Goal: Task Accomplishment & Management: Complete application form

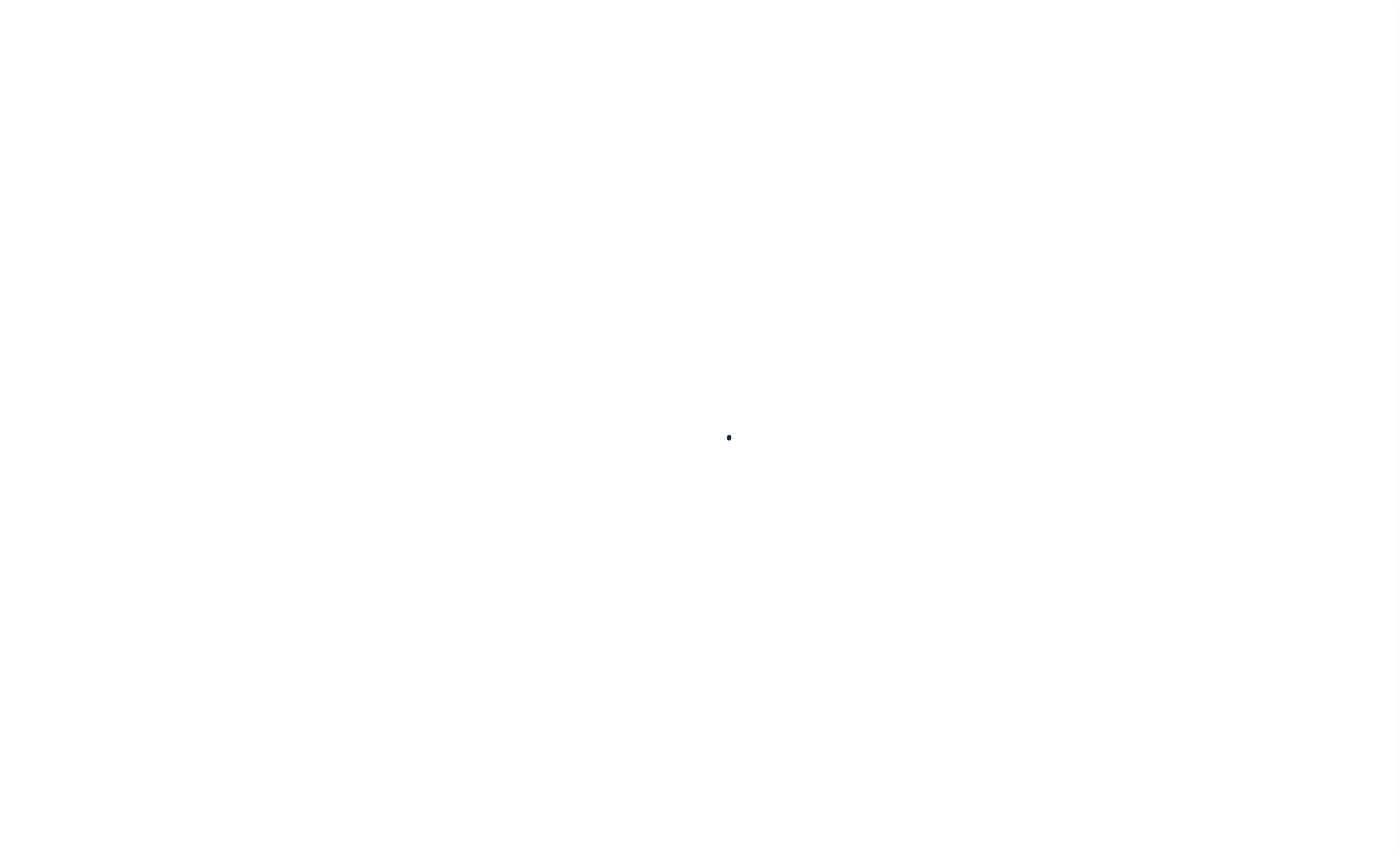
select select
checkbox input "false"
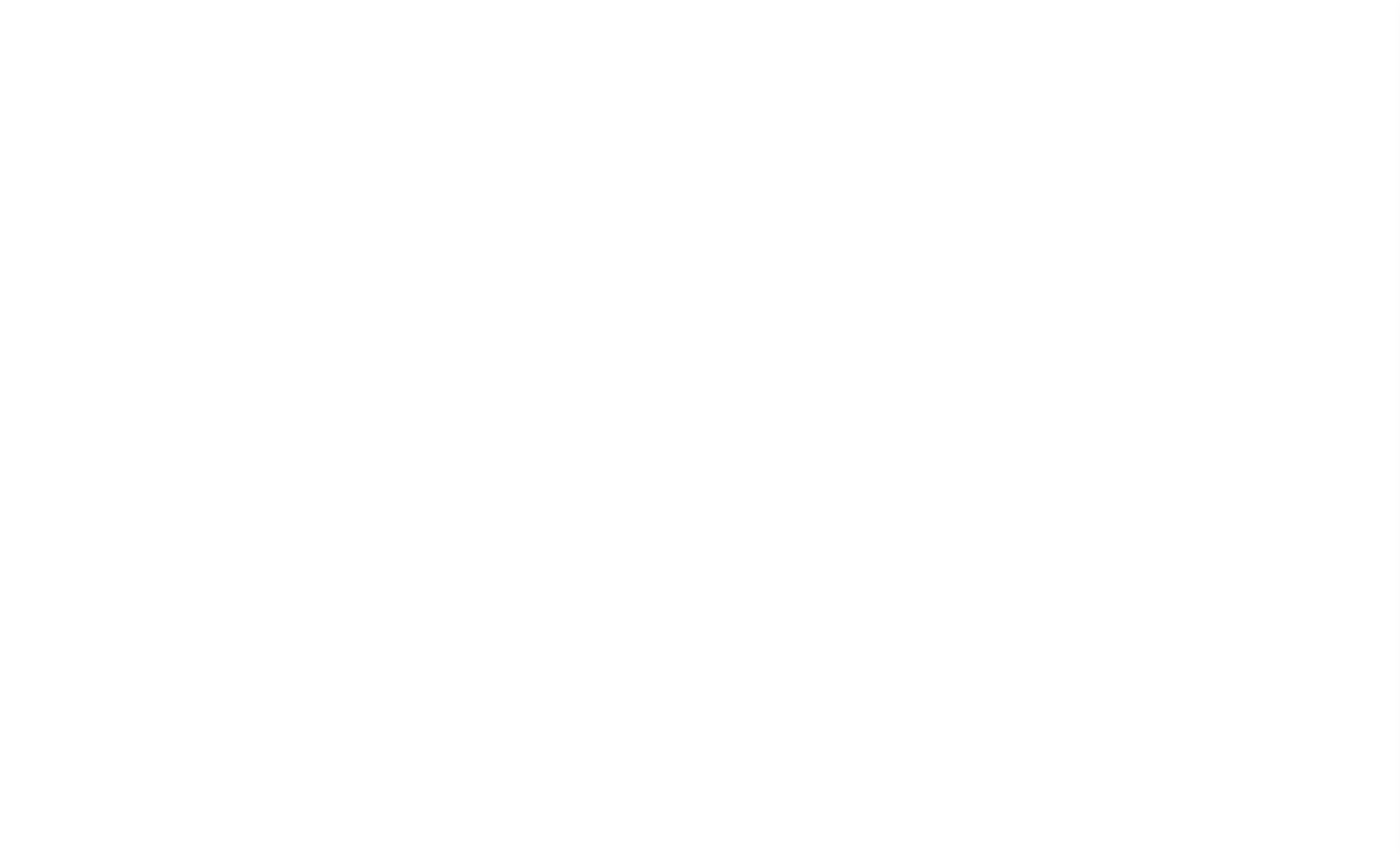
checkbox input "false"
type input "5105900000"
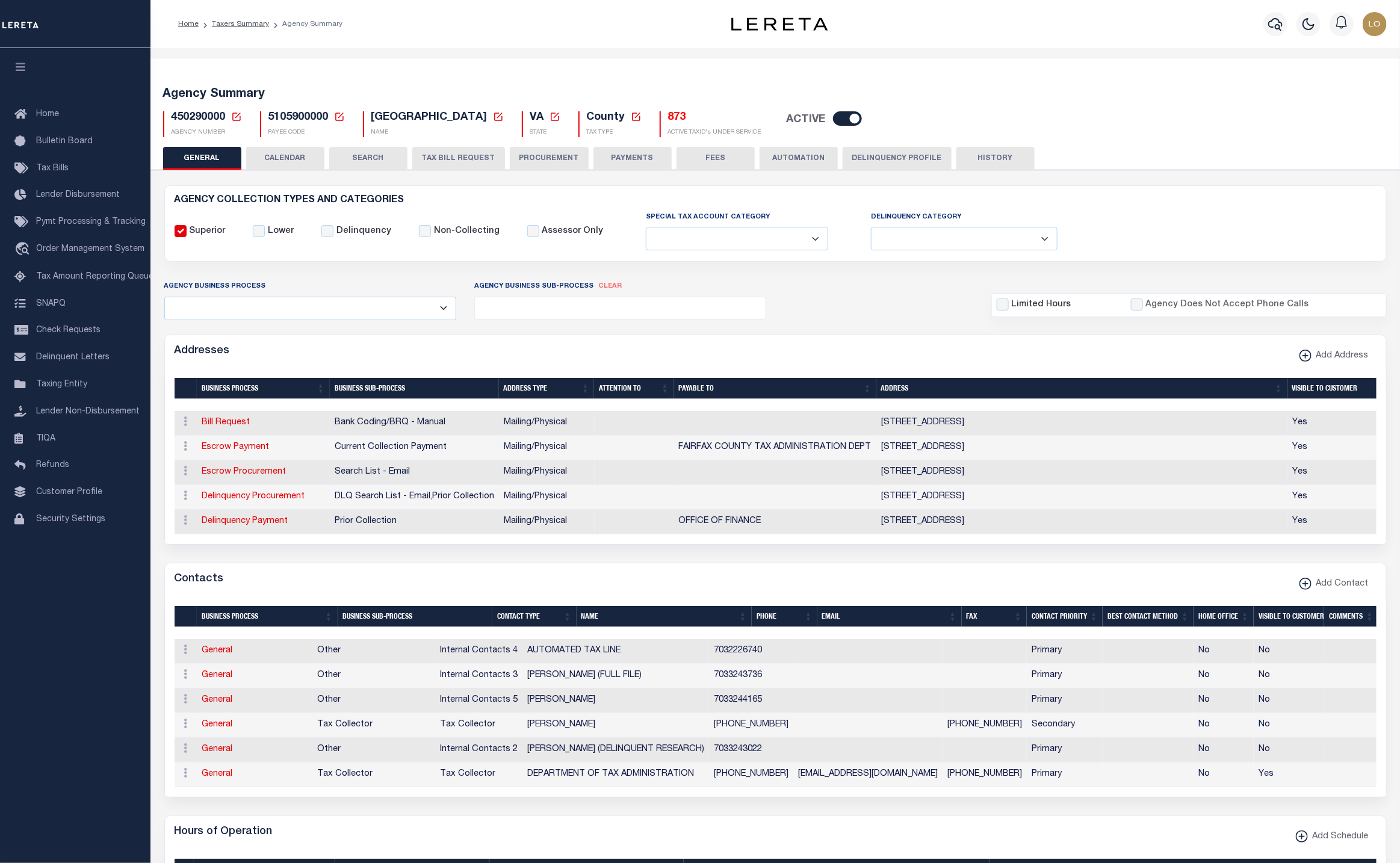
click at [775, 246] on select "Fully Supported Supported If Provided Supported If Provided, Delinquent Only Su…" at bounding box center [737, 238] width 182 height 24
click at [964, 245] on select "Delinquent Lien Sale Agency Delinquent Relevied Agency Delinquent Run Off Agenc…" at bounding box center [964, 238] width 187 height 24
click at [1198, 221] on div "Superior Lower Delinquency Non-Collecting Assessor Only" at bounding box center [775, 230] width 1220 height 41
click at [558, 161] on button "PROCUREMENT" at bounding box center [549, 158] width 79 height 23
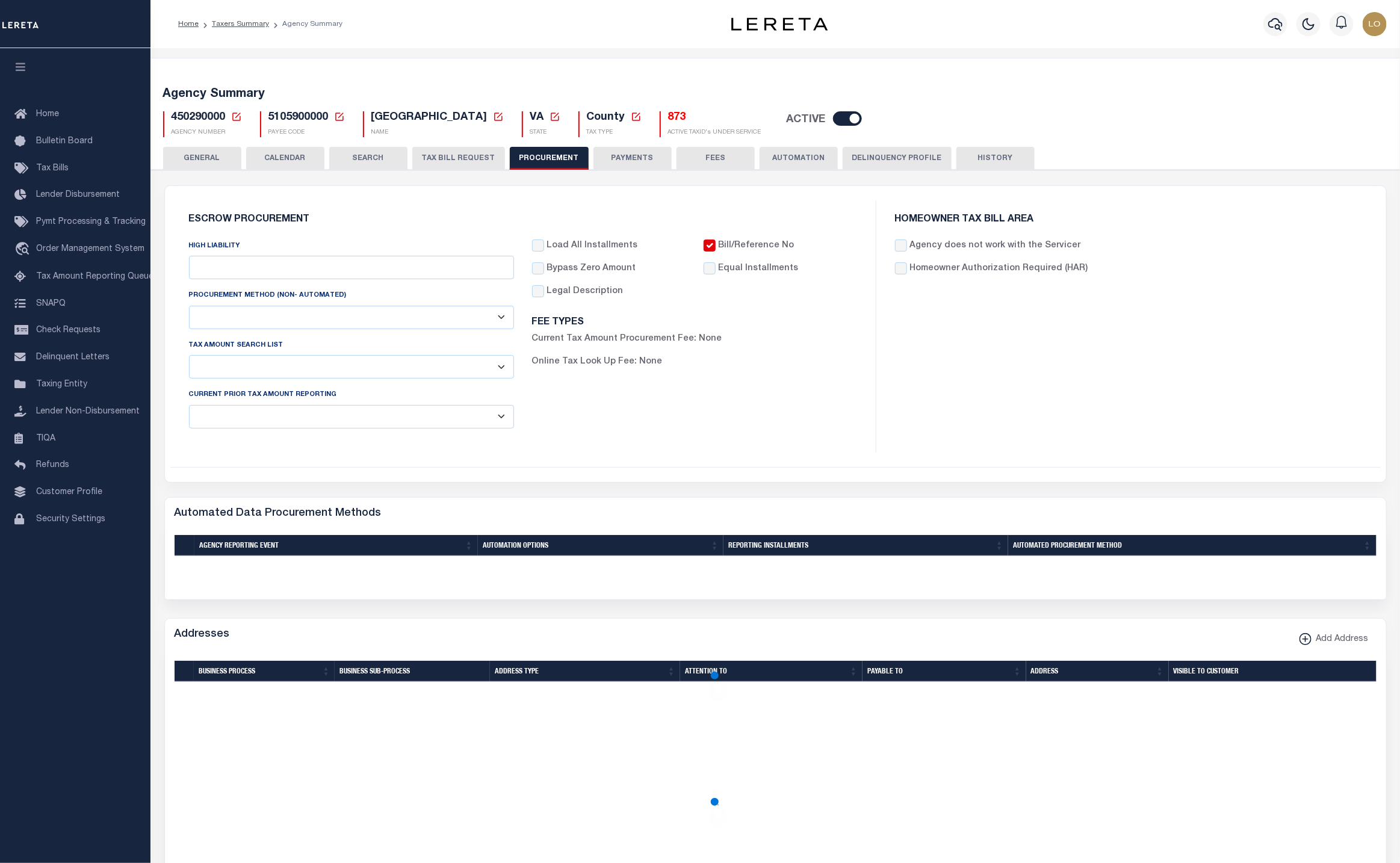
type input "$15,000"
select select "1"
checkbox input "true"
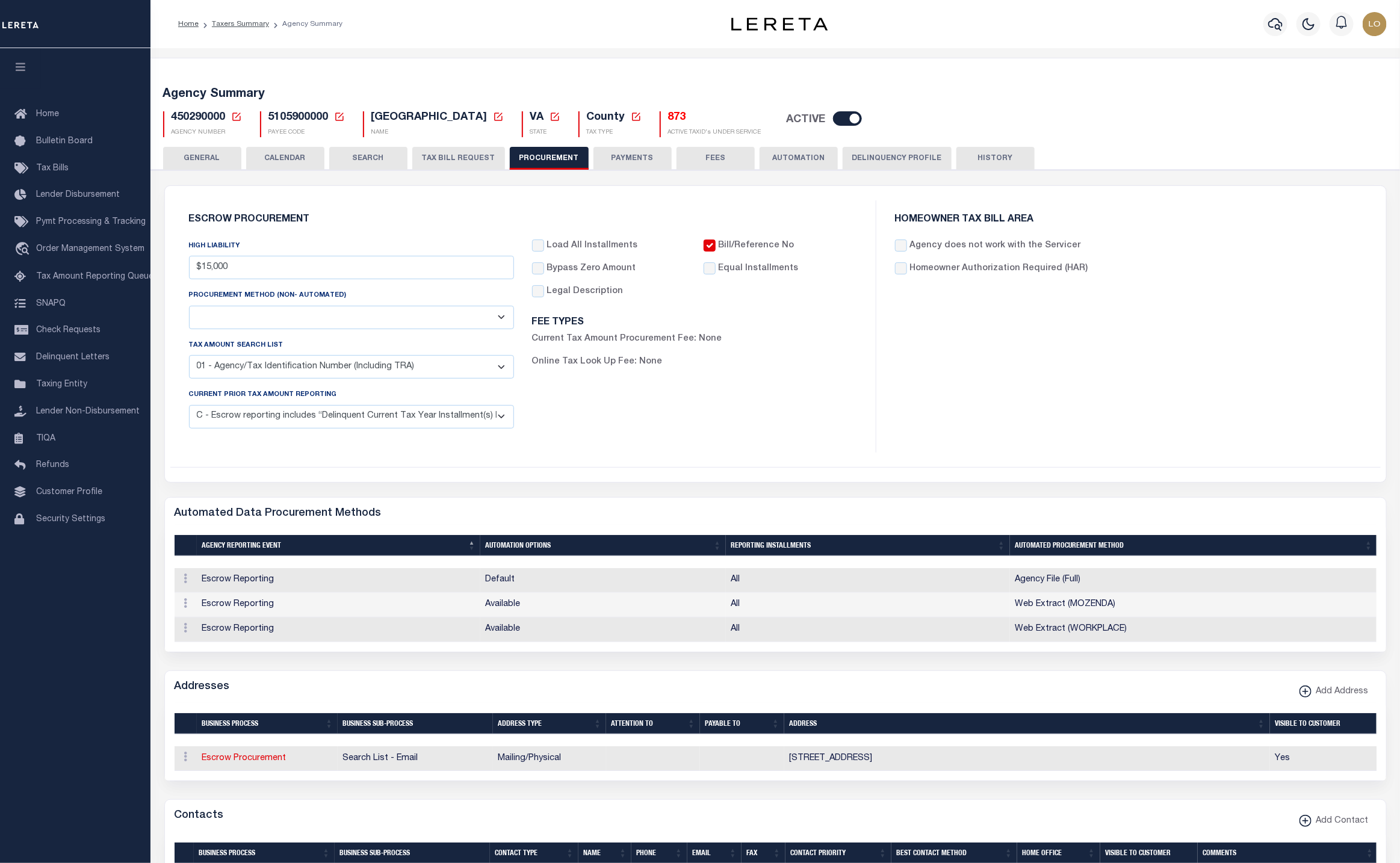
click at [618, 161] on button "PAYMENTS" at bounding box center [632, 158] width 78 height 23
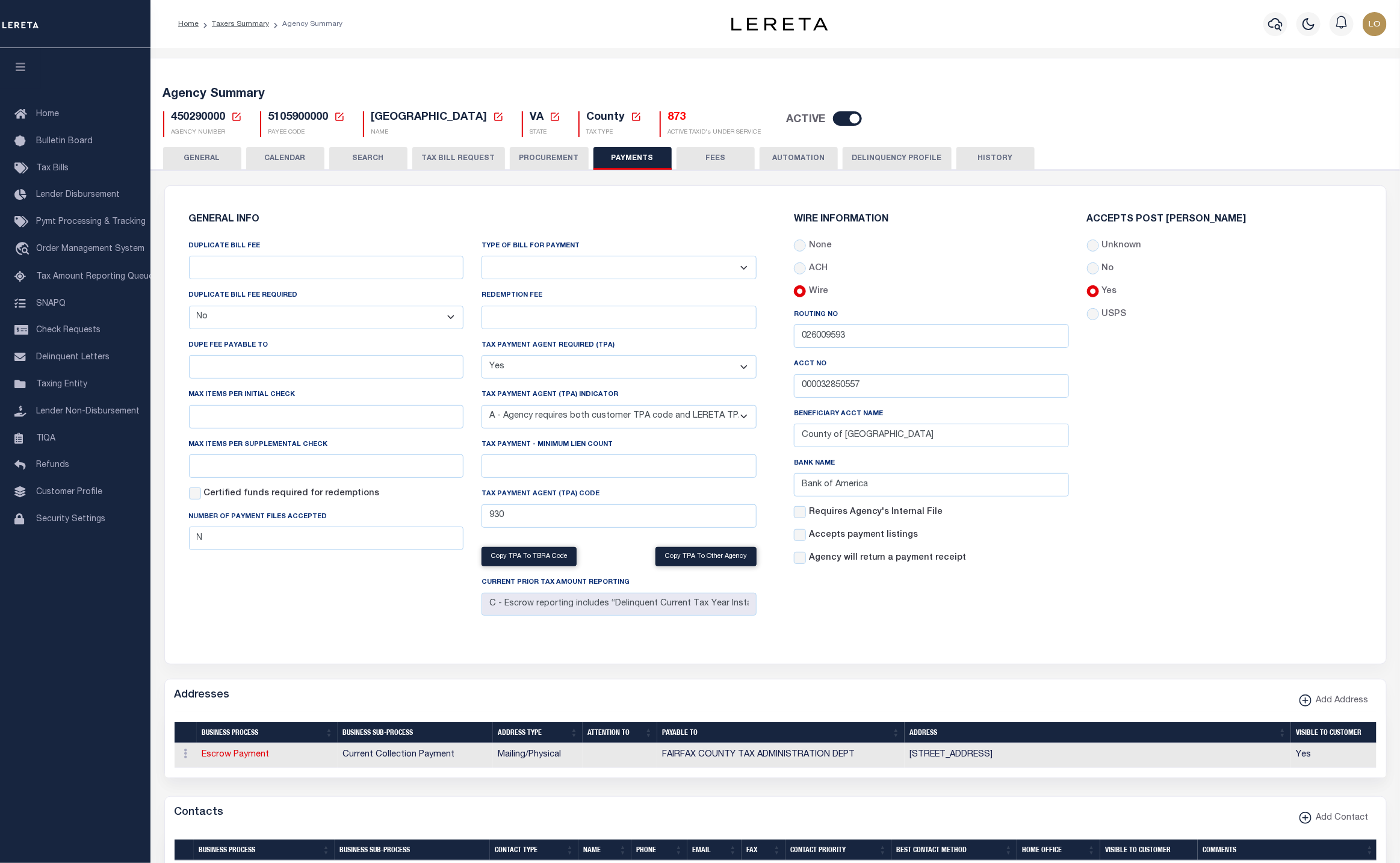
click at [793, 157] on button "AUTOMATION" at bounding box center [798, 158] width 78 height 23
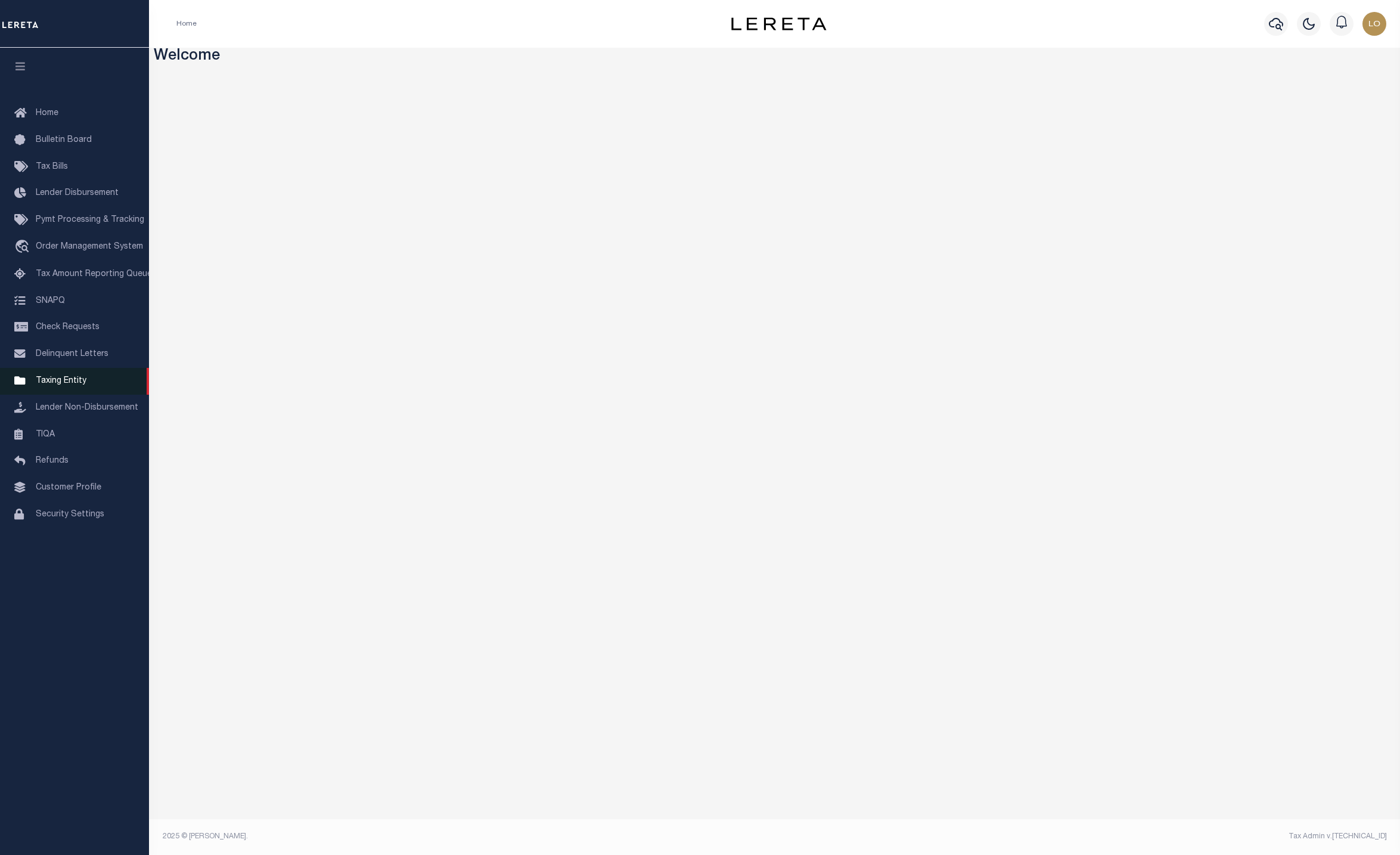
click at [64, 379] on link "Taxing Entity" at bounding box center [74, 381] width 149 height 27
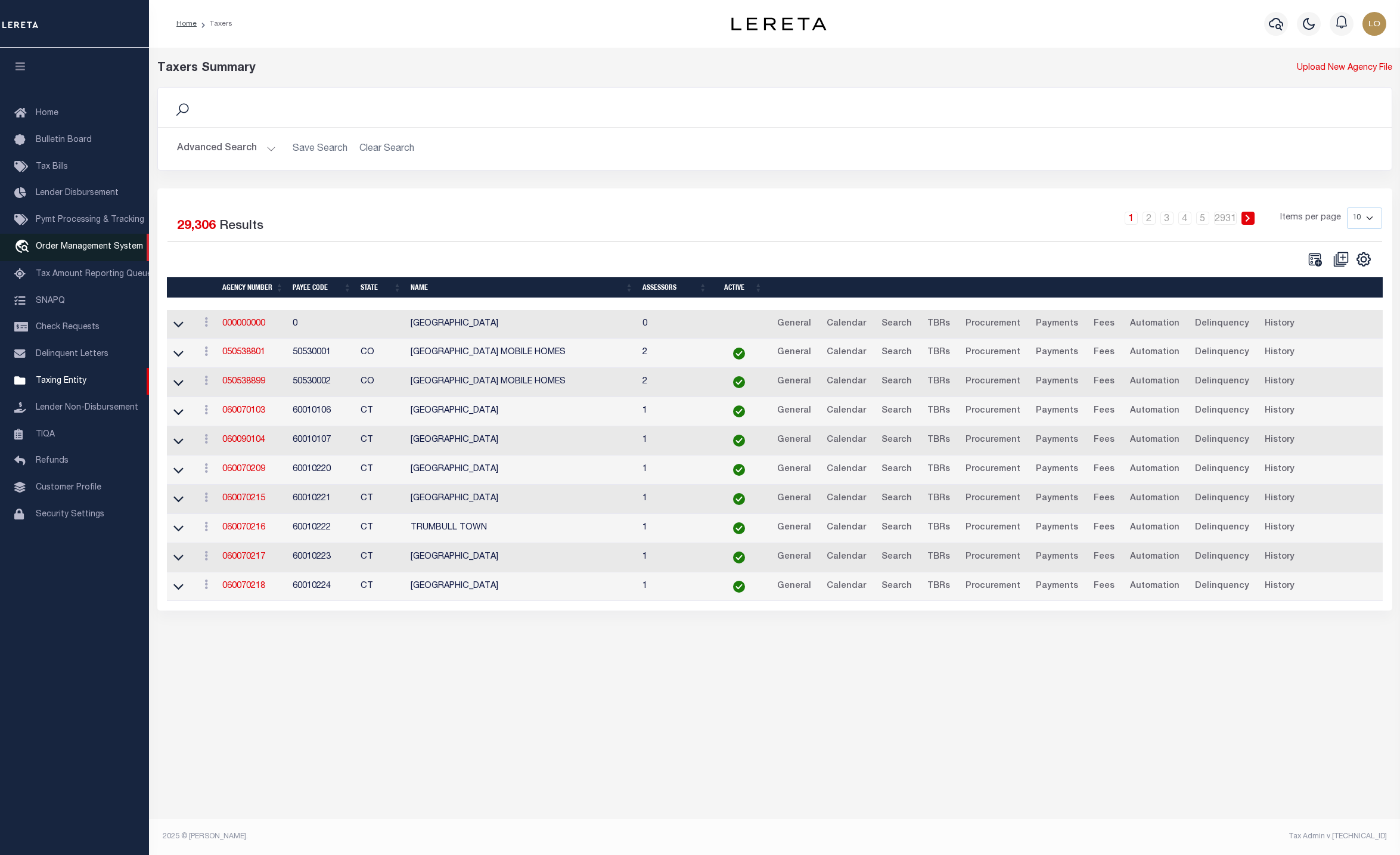
click at [86, 251] on span "Order Management System" at bounding box center [89, 247] width 107 height 9
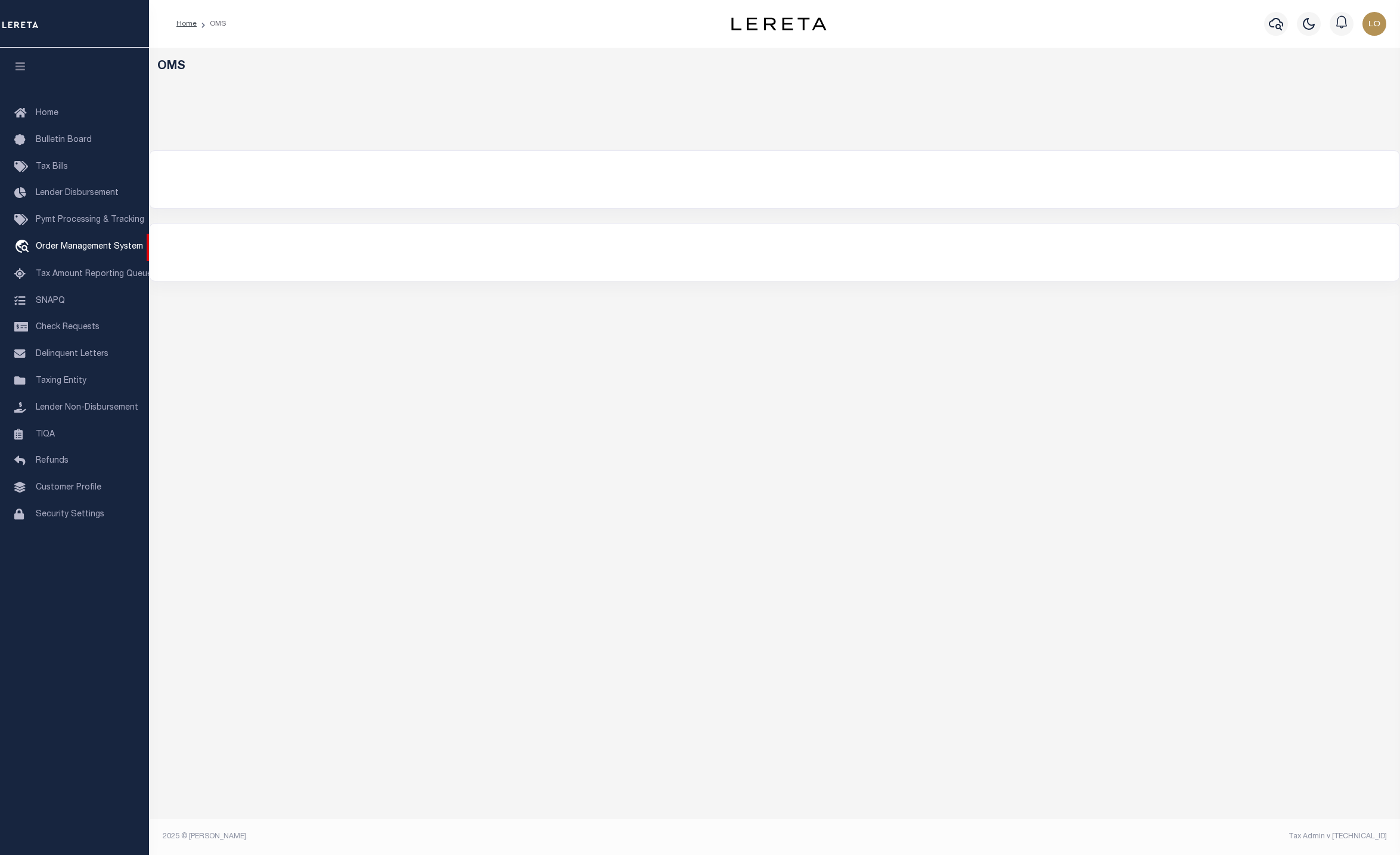
select select "200"
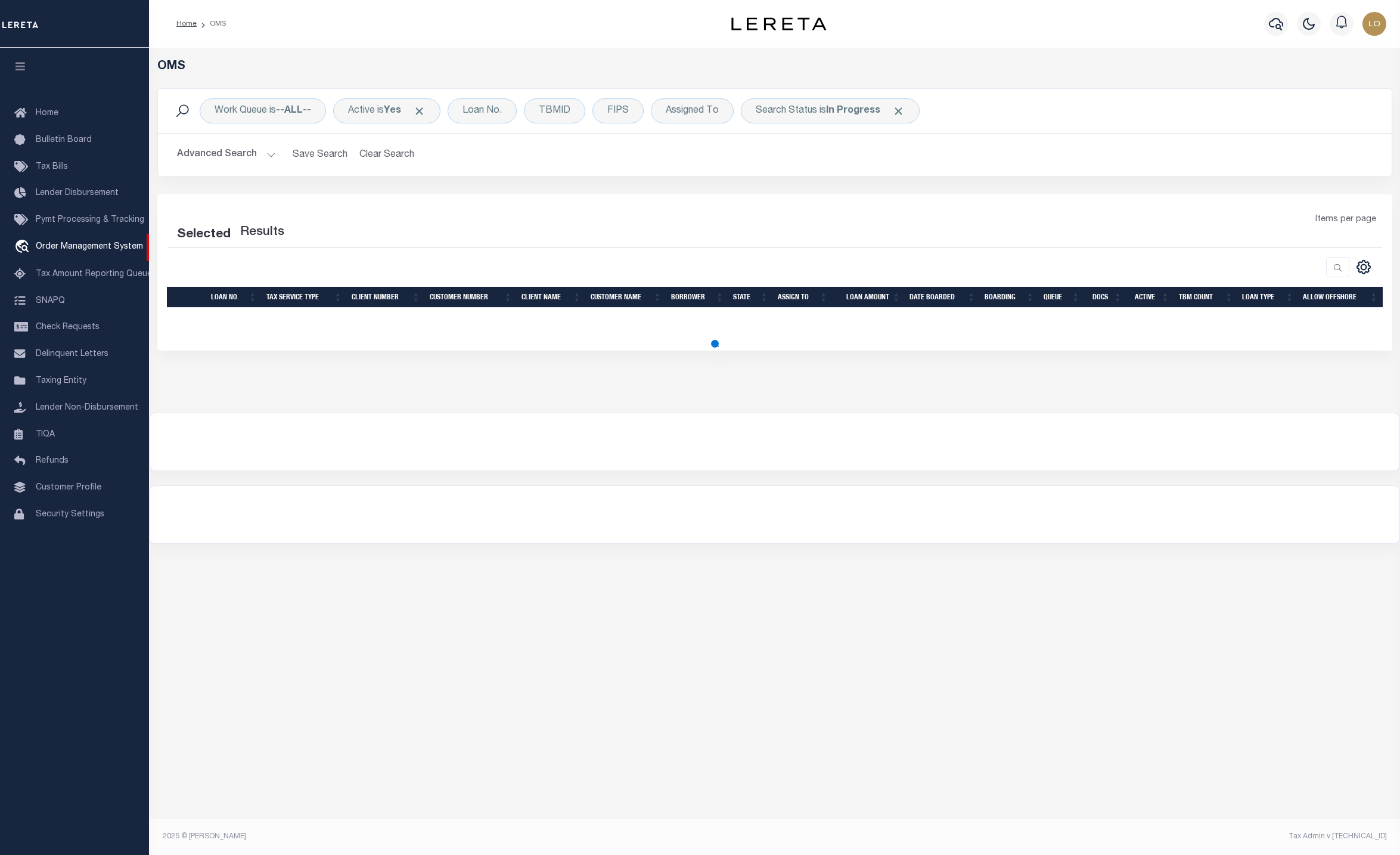
select select "200"
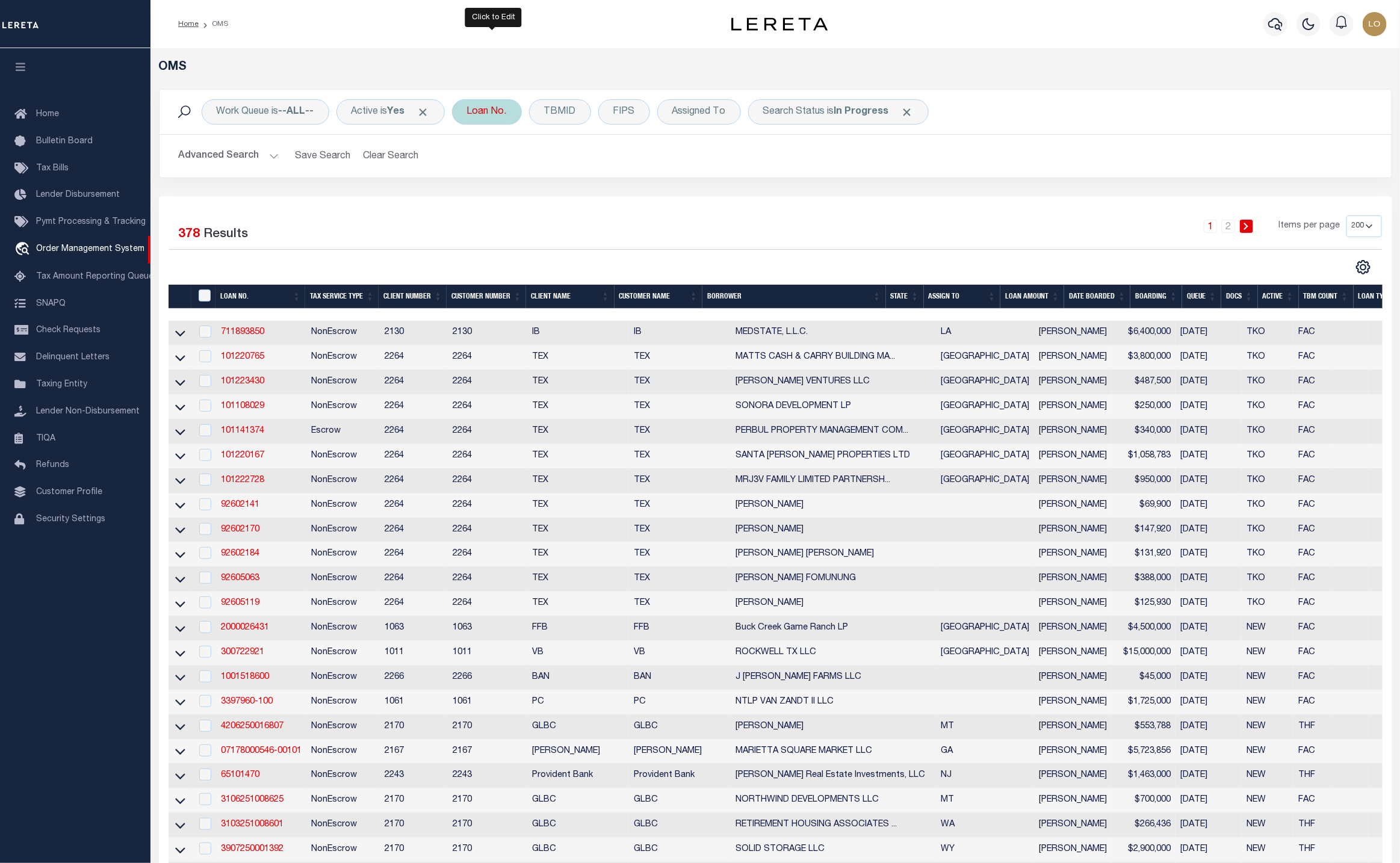
click at [488, 109] on div "Loan No." at bounding box center [487, 112] width 70 height 26
type input "18830"
click at [637, 203] on input "Apply" at bounding box center [627, 197] width 35 height 20
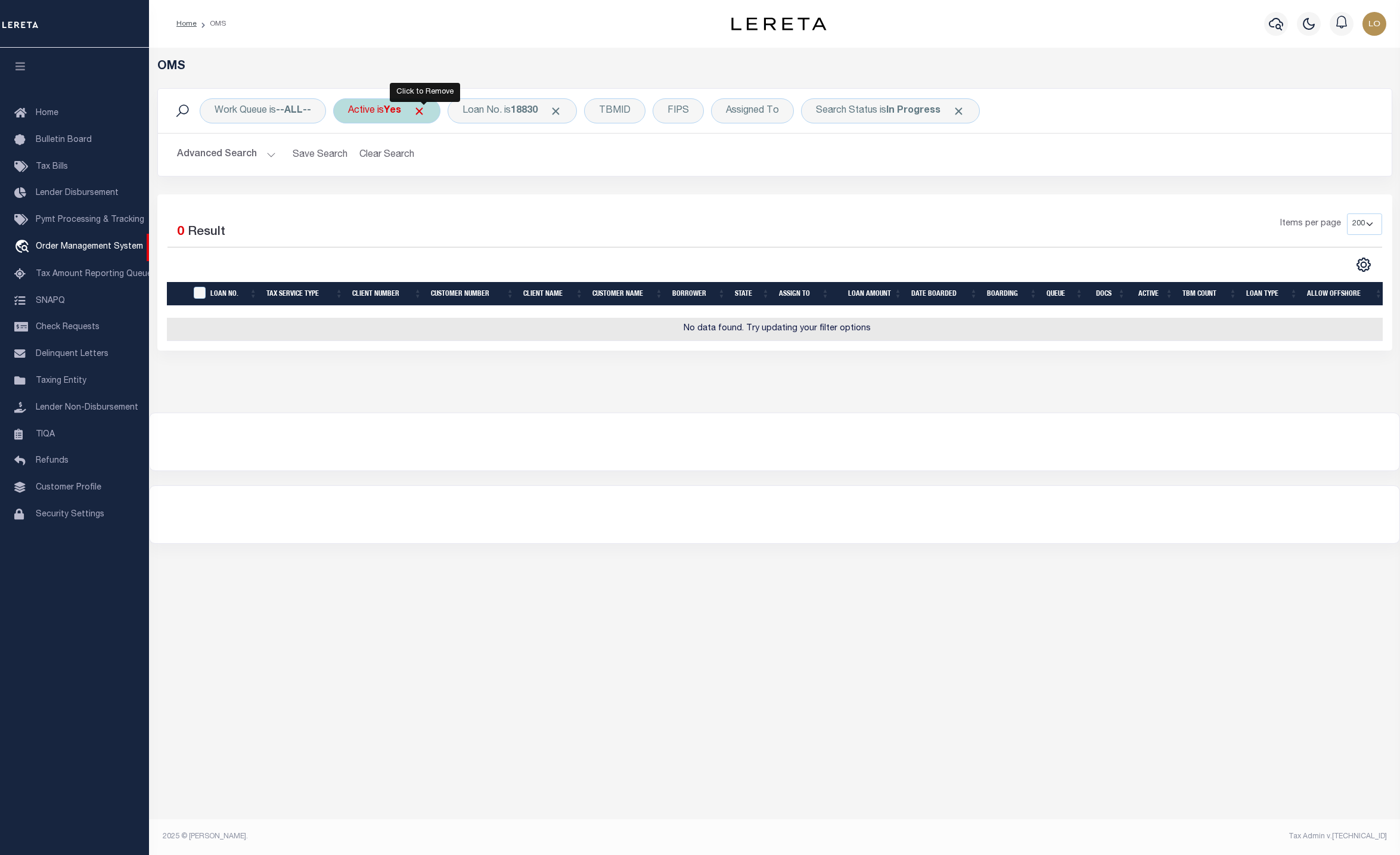
click at [423, 108] on span "Click to Remove" at bounding box center [419, 111] width 12 height 12
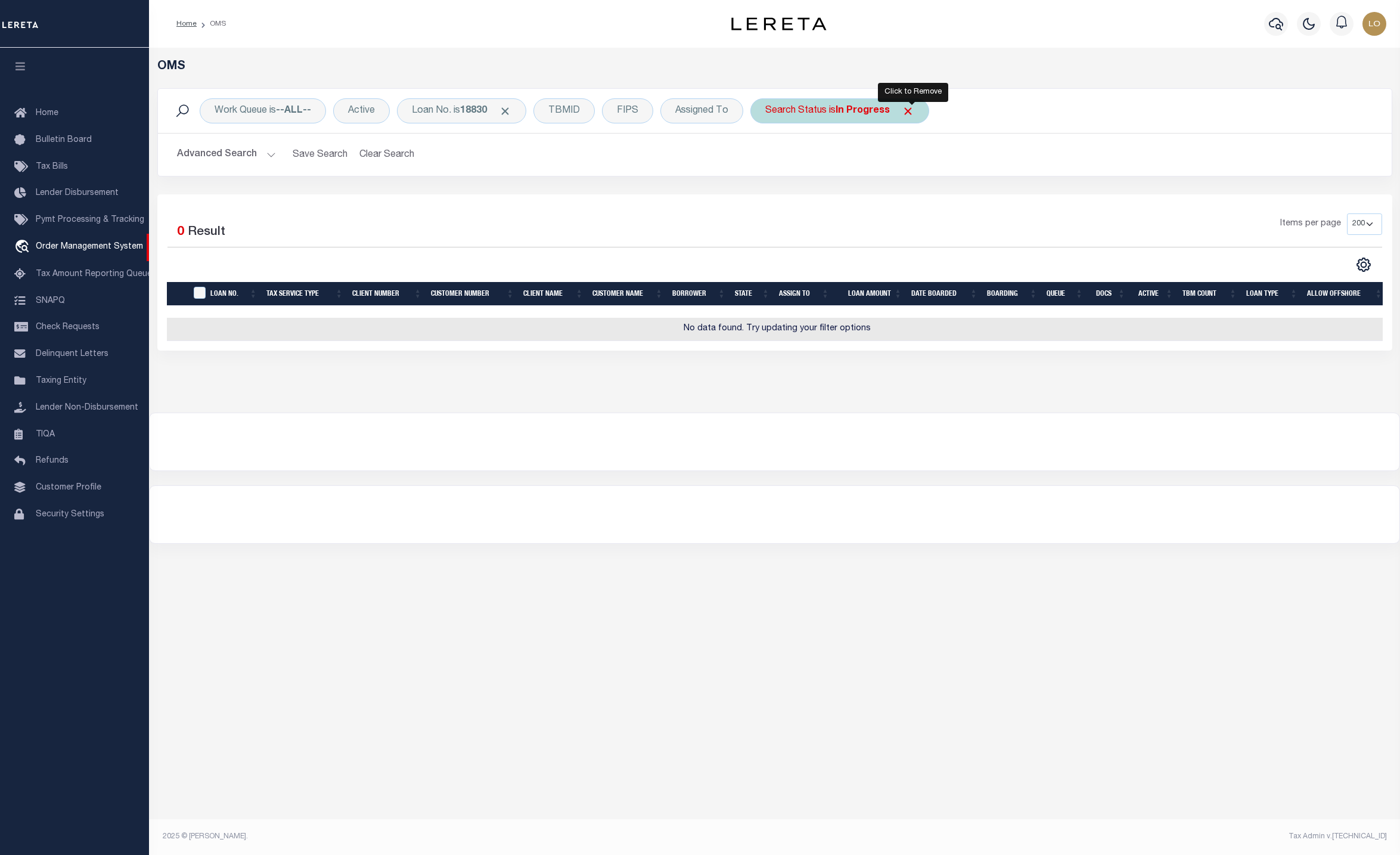
click at [914, 112] on span "Click to Remove" at bounding box center [908, 111] width 12 height 12
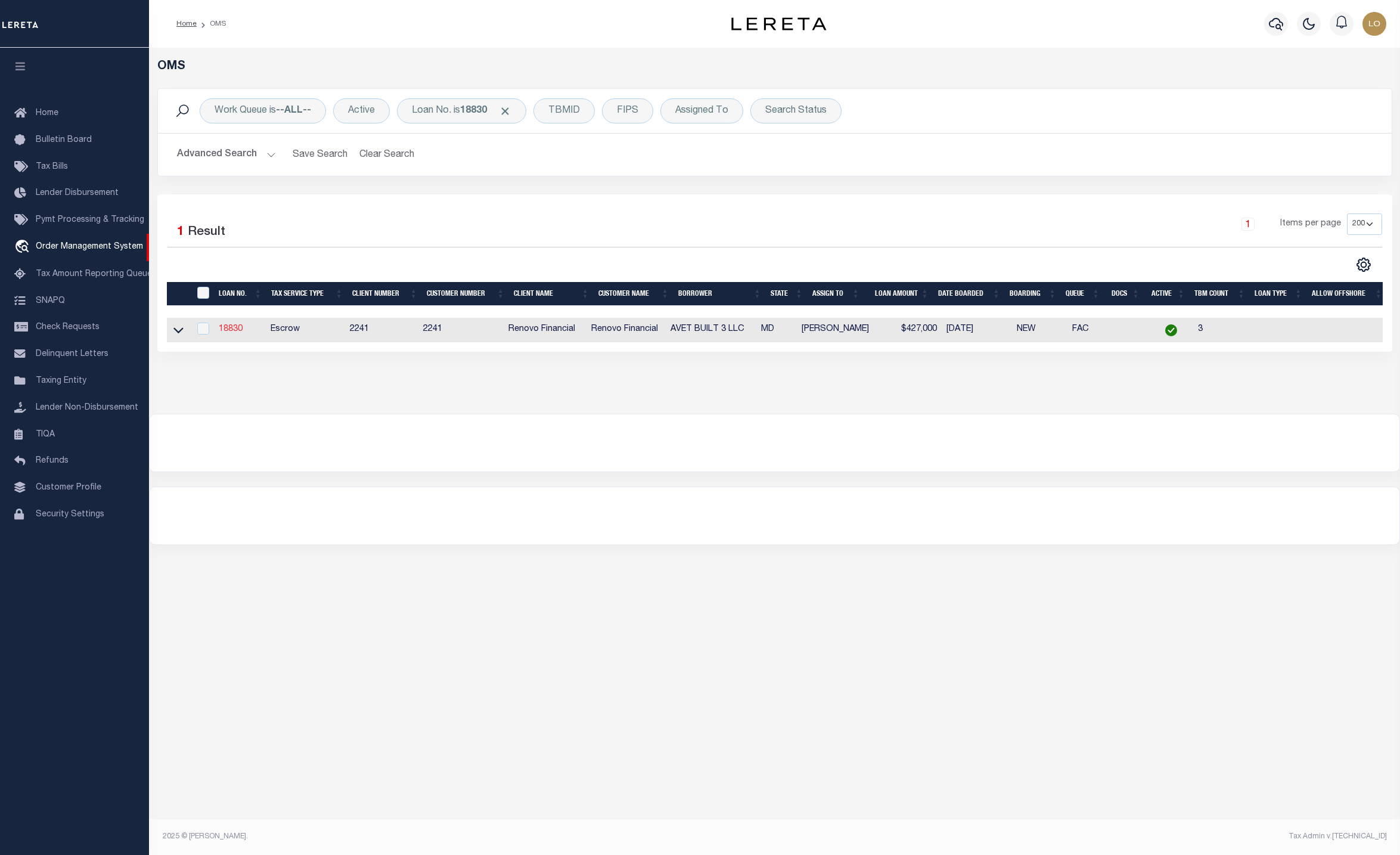
click at [234, 333] on link "18830" at bounding box center [230, 329] width 24 height 9
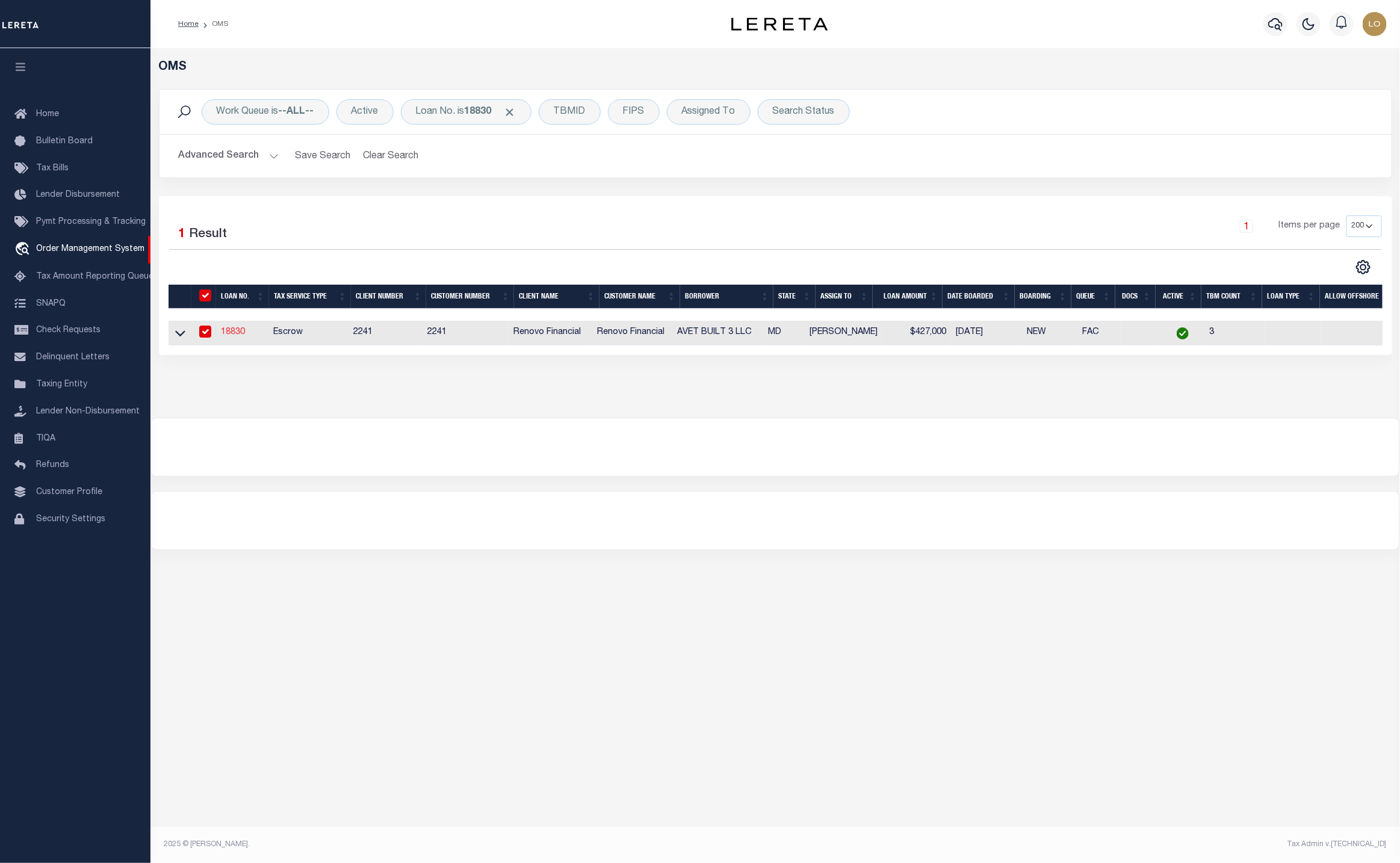
type input "18830"
type input "AVET BUILT 3 LLC"
select select
type input "544 Old Westminster Pike"
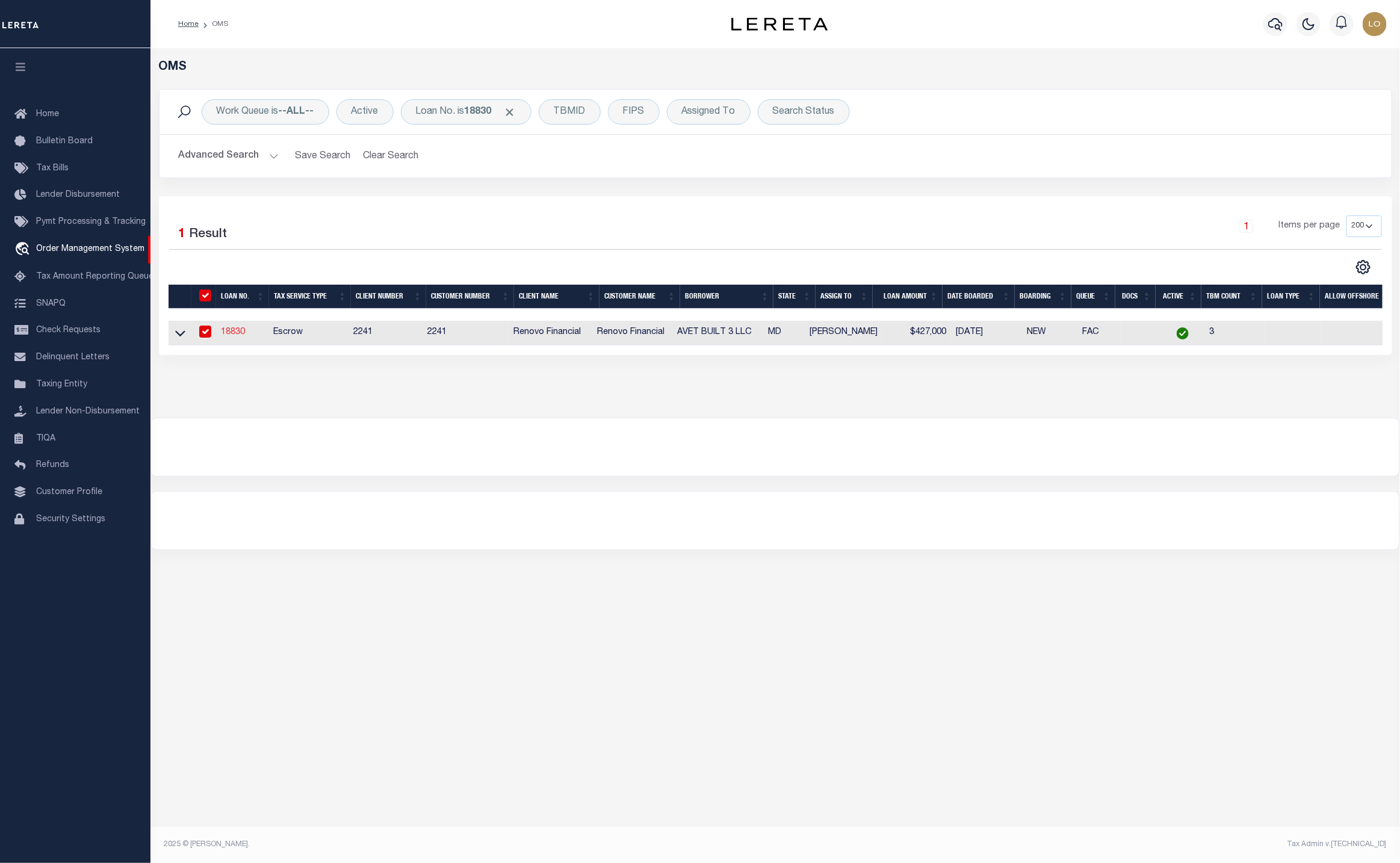
type input "Westminster MD 21157"
select select "10"
select select "Escrow"
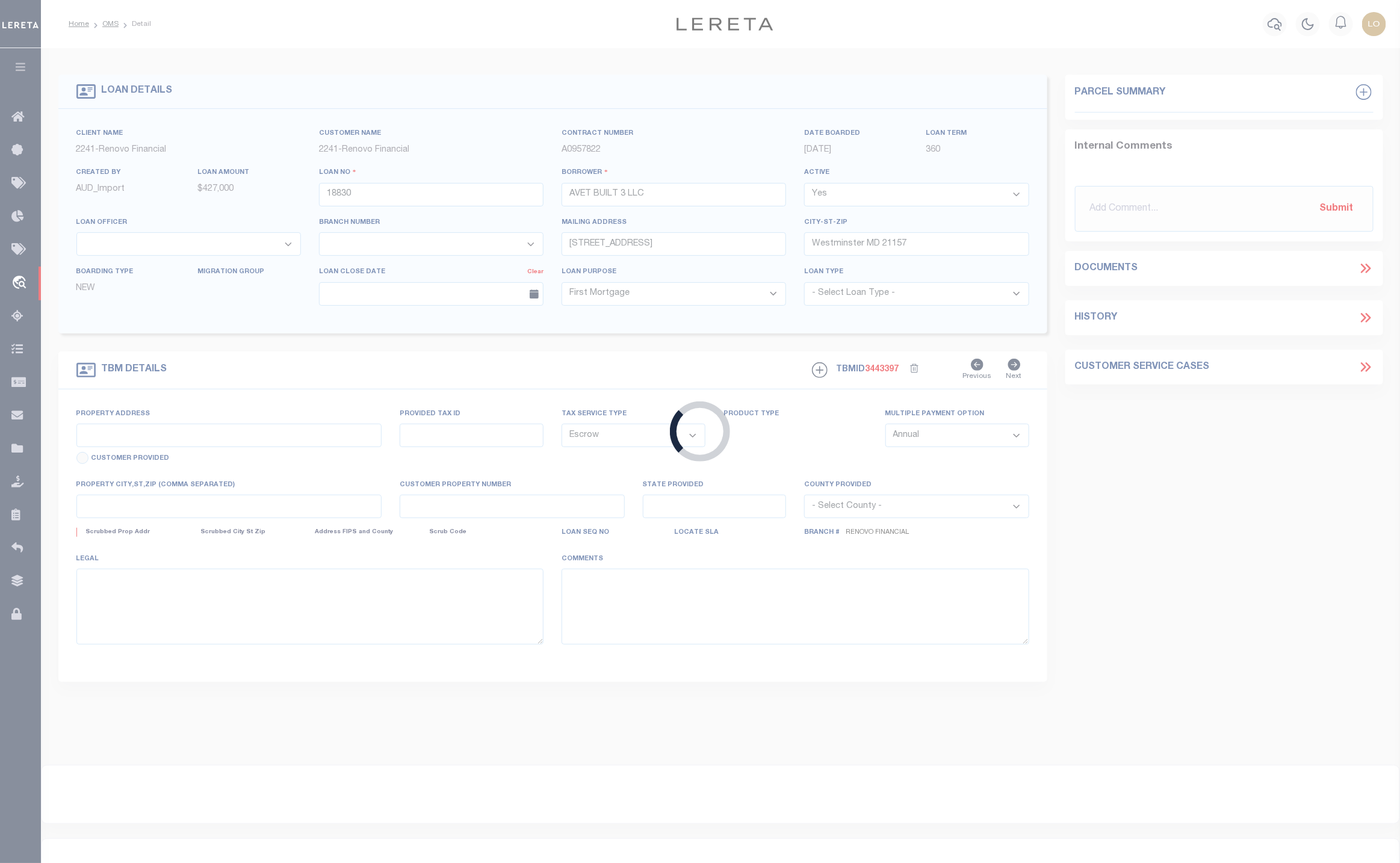
type input "46 John Street"
type input "Westminster, MD 21157"
type input "a0kUS00000AIkY5"
type input "MD"
select select
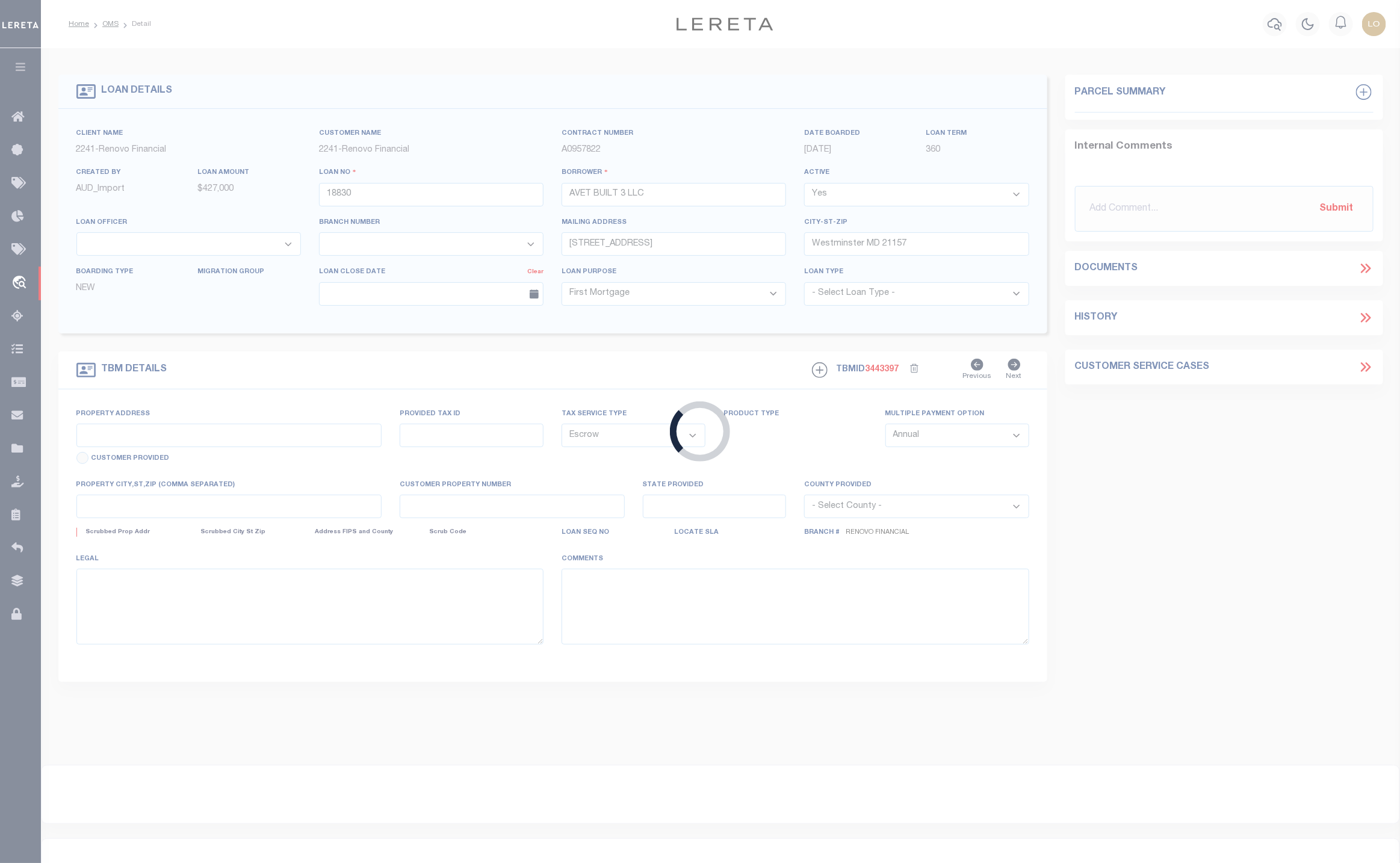
type textarea "LEGAL REQUIRED"
select select "14701"
select select "25066"
select select "2"
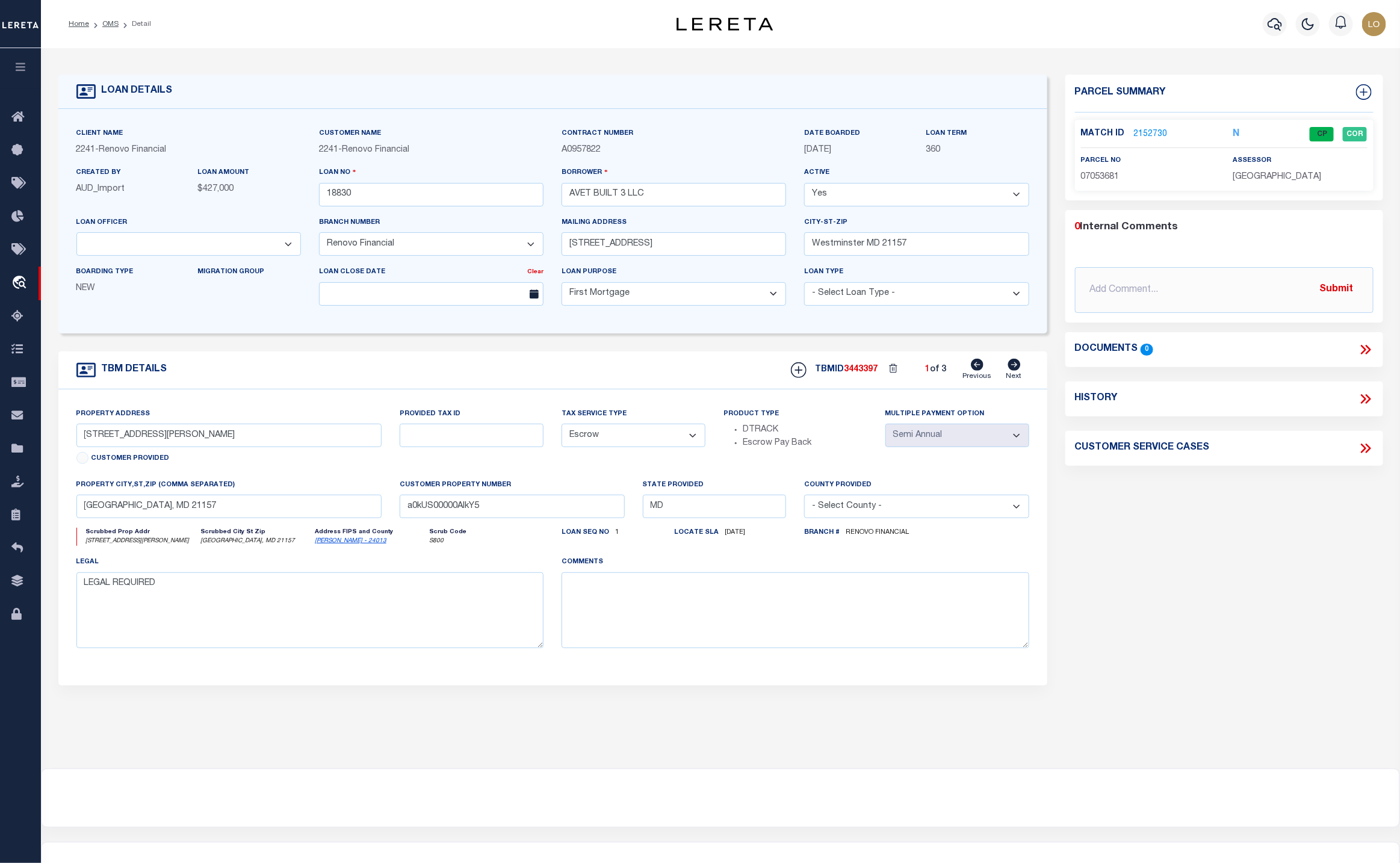
click at [1146, 683] on div "Parcel Summary Match ID 2152730 N parcel no 07053681 assessor 0" at bounding box center [1224, 404] width 336 height 658
click at [1162, 135] on link "2152730" at bounding box center [1151, 135] width 33 height 12
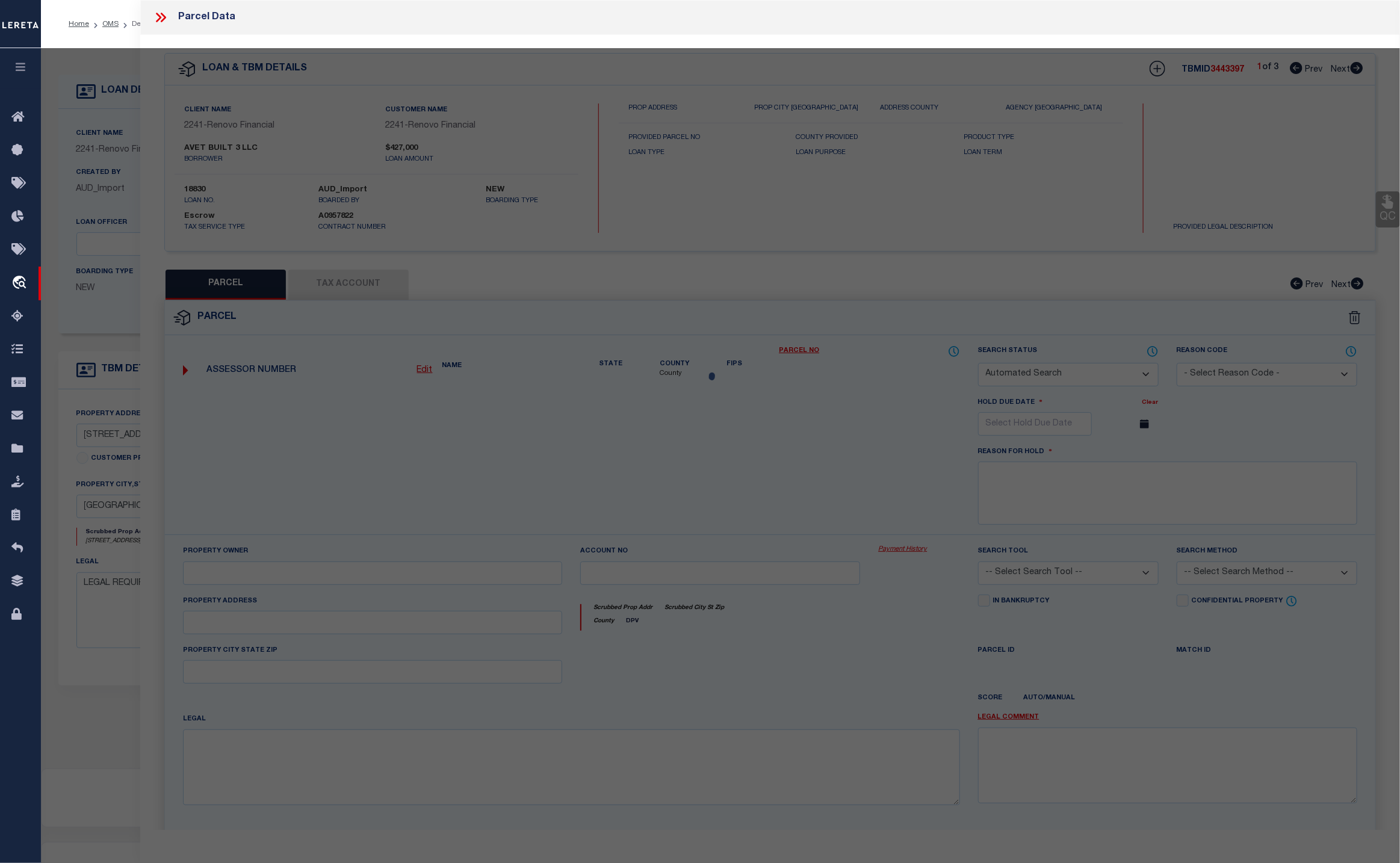
checkbox input "false"
select select "CP"
type input "AVET BUILT 3 LLC"
select select "AGW"
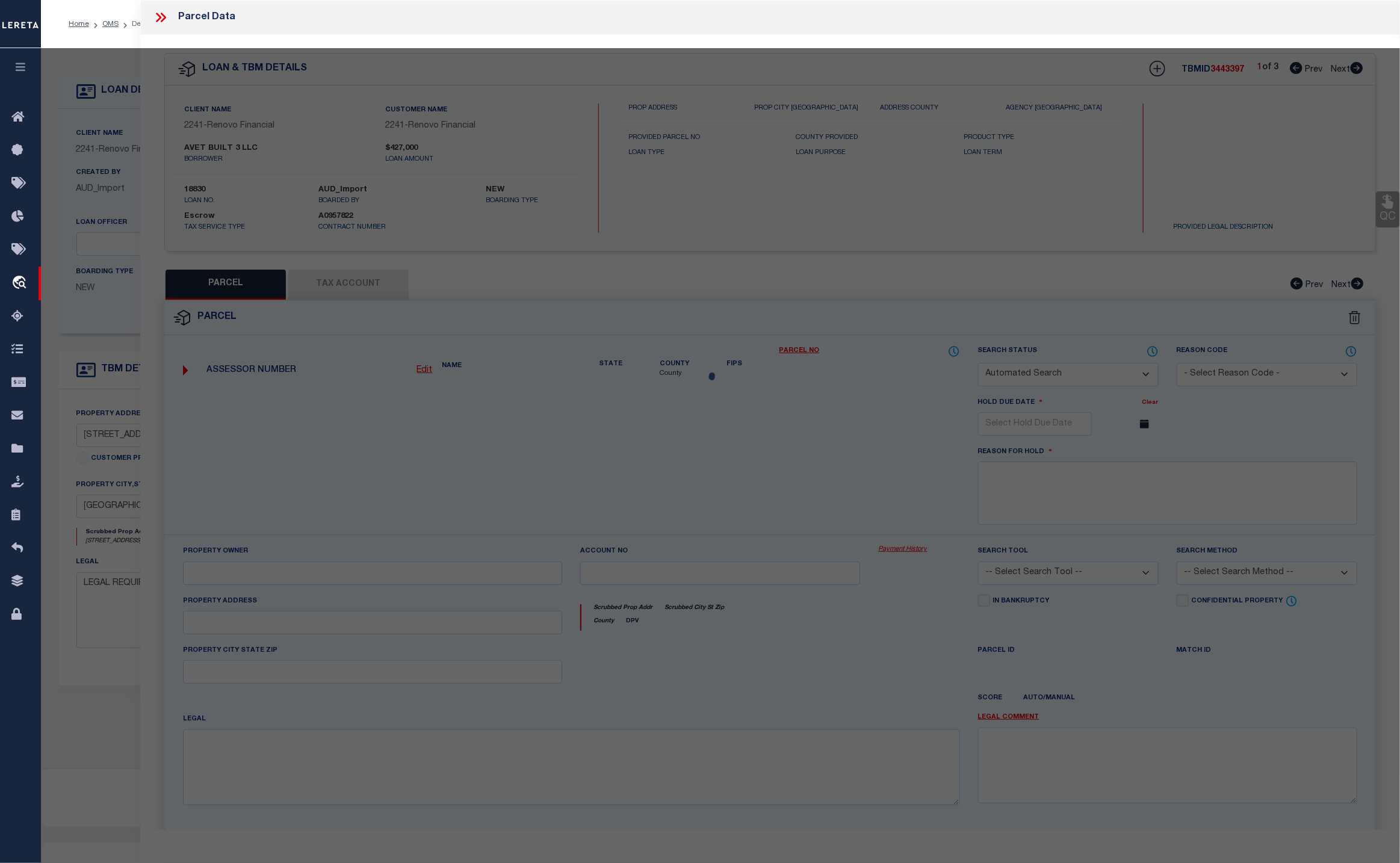
select select
type input "46 JOHN ST UNIT: 46"
type input "WESTMINSTER MD 21157-0000"
type textarea "UNIT 46 46 JOHN ST 49-28/32 JOHN STREET CONDOS"
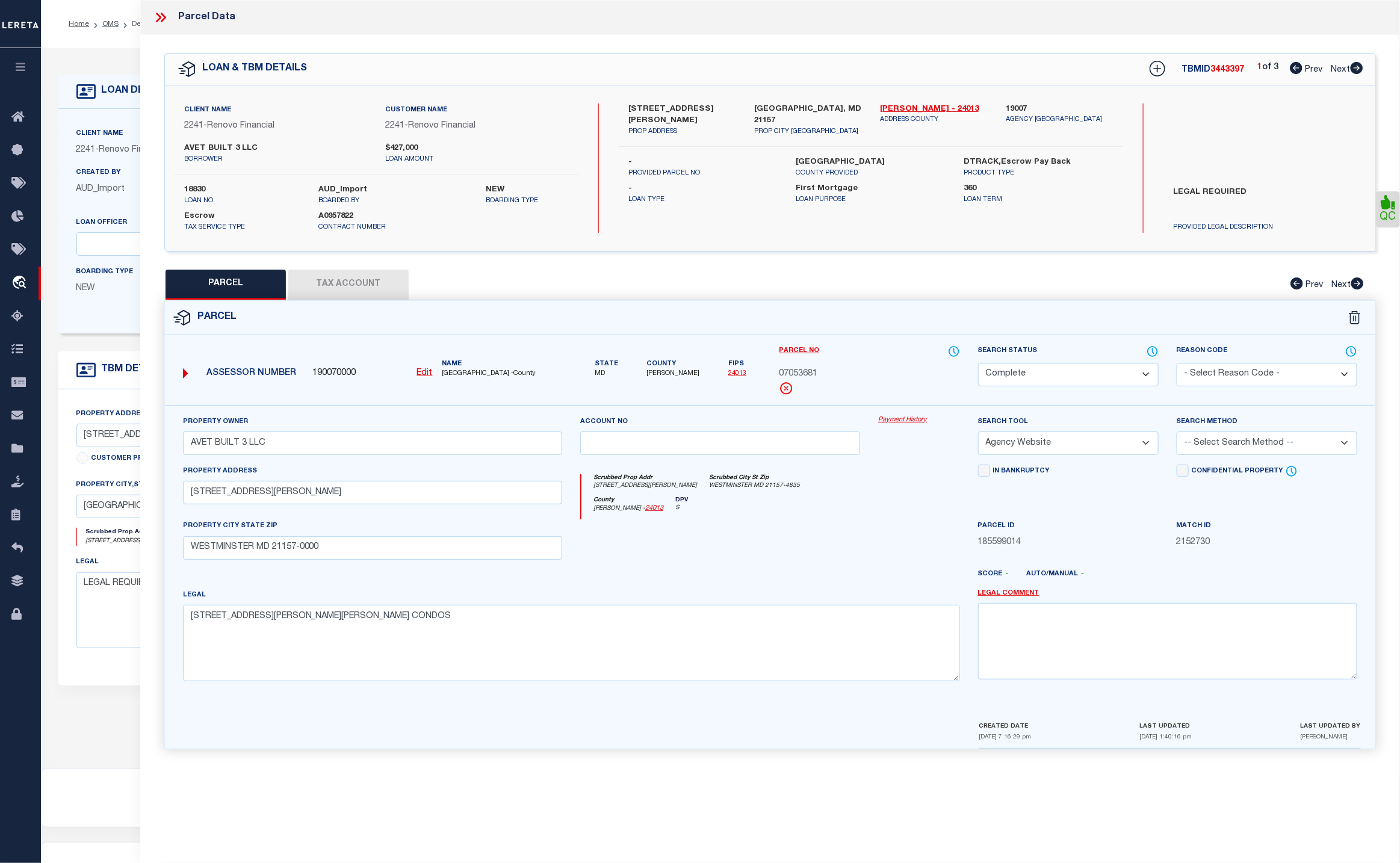
click at [721, 413] on div "Property Owner AVET BUILT 3 LLC Account no Payment History Search Tool -- Selec…" at bounding box center [769, 562] width 1210 height 315
click at [912, 342] on form "Parcel 190070000 Edit MD" at bounding box center [769, 524] width 1210 height 448
click at [92, 583] on textarea "LEGAL REQUIRED" at bounding box center [310, 610] width 467 height 76
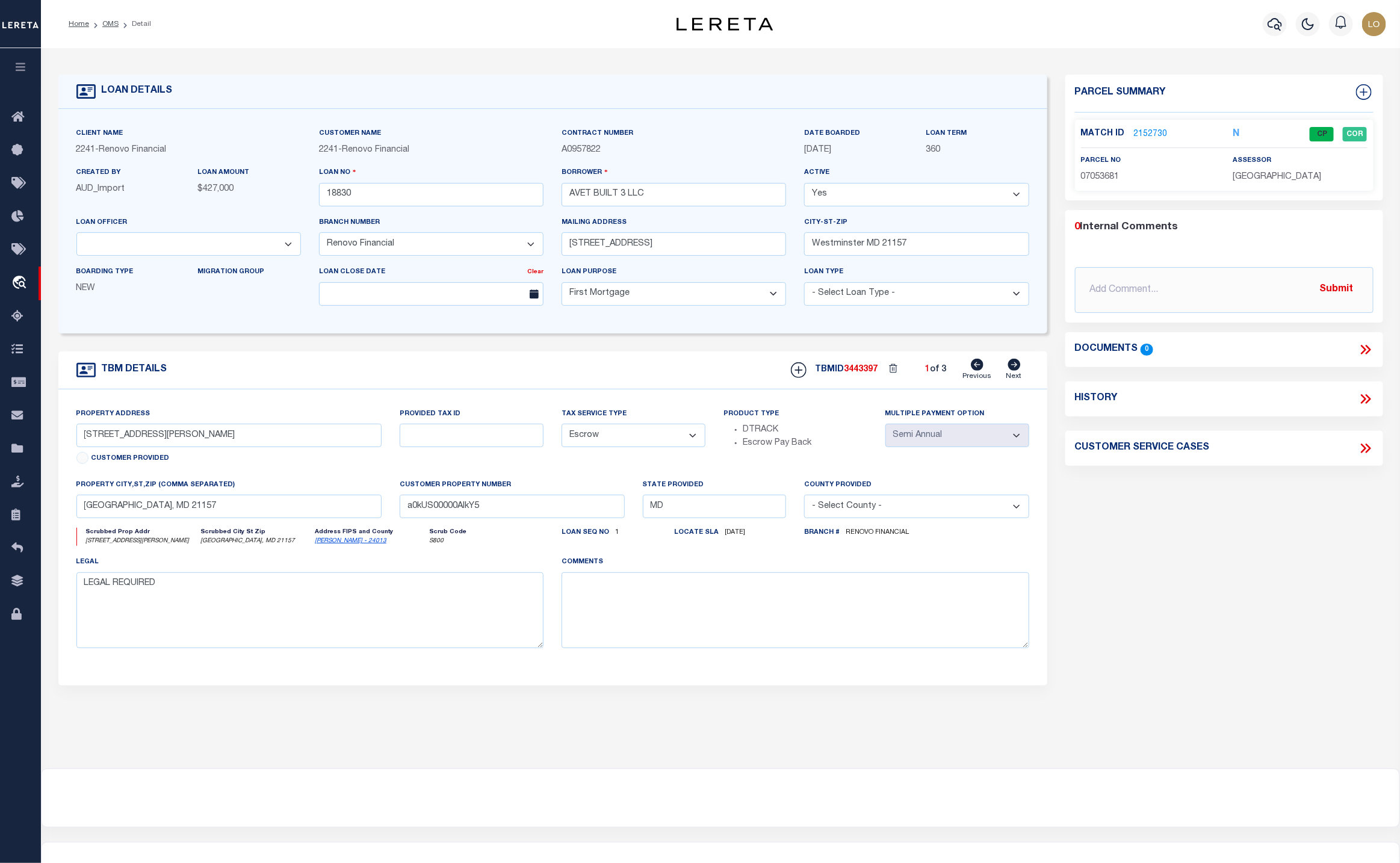
click at [634, 444] on select "- Select Tax Service Type - Escrow NonEscrow" at bounding box center [633, 435] width 143 height 24
click at [1172, 581] on div "Parcel Summary Match ID 2152730 N parcel no 07053681 assessor 0" at bounding box center [1224, 404] width 336 height 658
click at [559, 768] on div "LOAN DETAILS Client Name 2241" at bounding box center [721, 408] width 1359 height 720
click at [679, 441] on select "- Select Tax Service Type - Escrow NonEscrow" at bounding box center [633, 435] width 143 height 24
select select "NonEscrow"
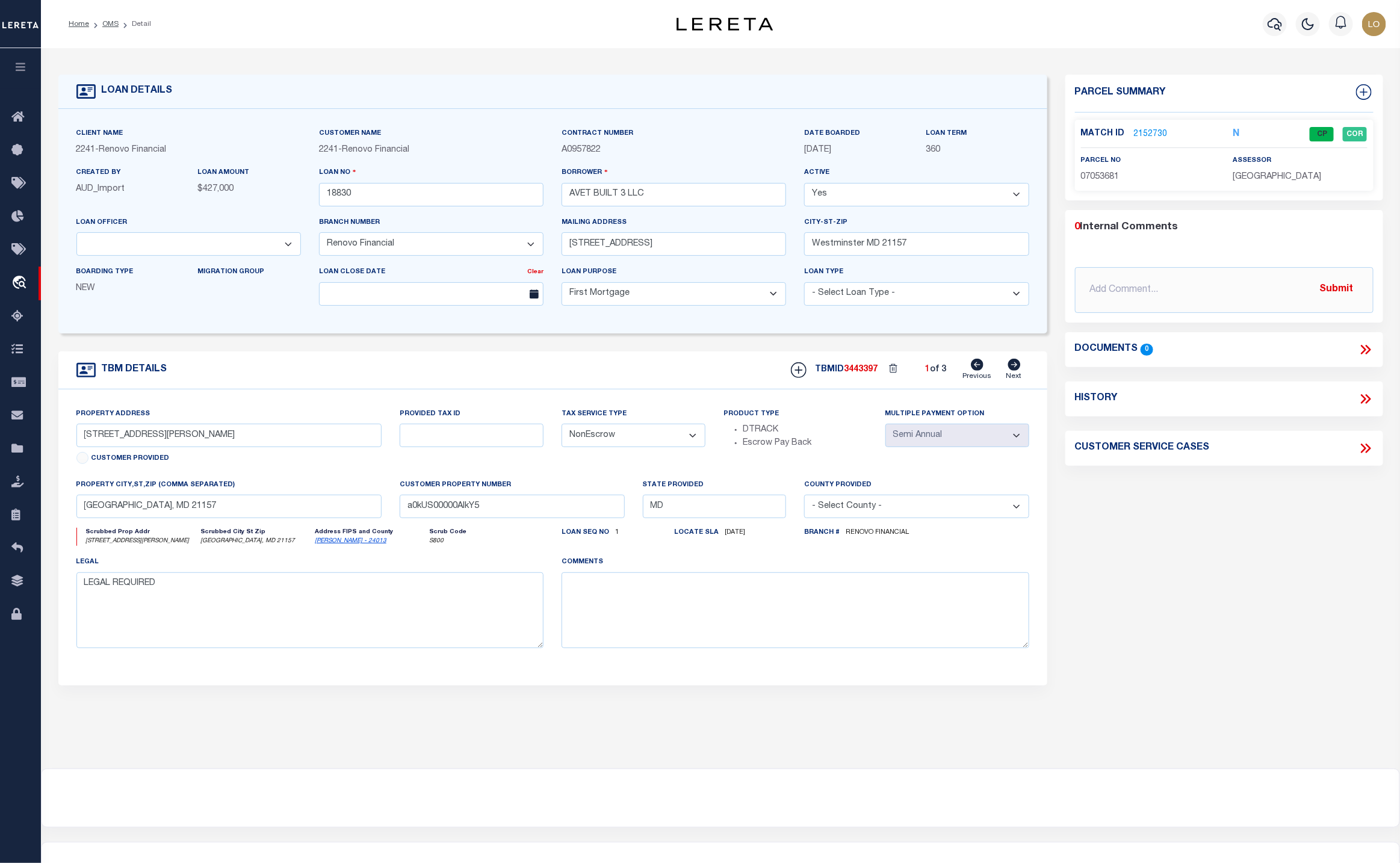
click at [561, 430] on select "- Select Tax Service Type - Escrow NonEscrow" at bounding box center [633, 435] width 143 height 24
click at [671, 447] on select "- Select Tax Service Type - Escrow NonEscrow" at bounding box center [633, 435] width 143 height 24
click at [641, 401] on div "Property Address 46 John Street Customer Provided Provided Tax ID Tax Service T…" at bounding box center [553, 538] width 989 height 296
click at [1078, 720] on div "Parcel Summary Match ID 2152730 N parcel no 07053681 assessor 0" at bounding box center [1224, 404] width 336 height 658
click at [666, 442] on select "- Select Tax Service Type - Escrow NonEscrow" at bounding box center [633, 435] width 143 height 24
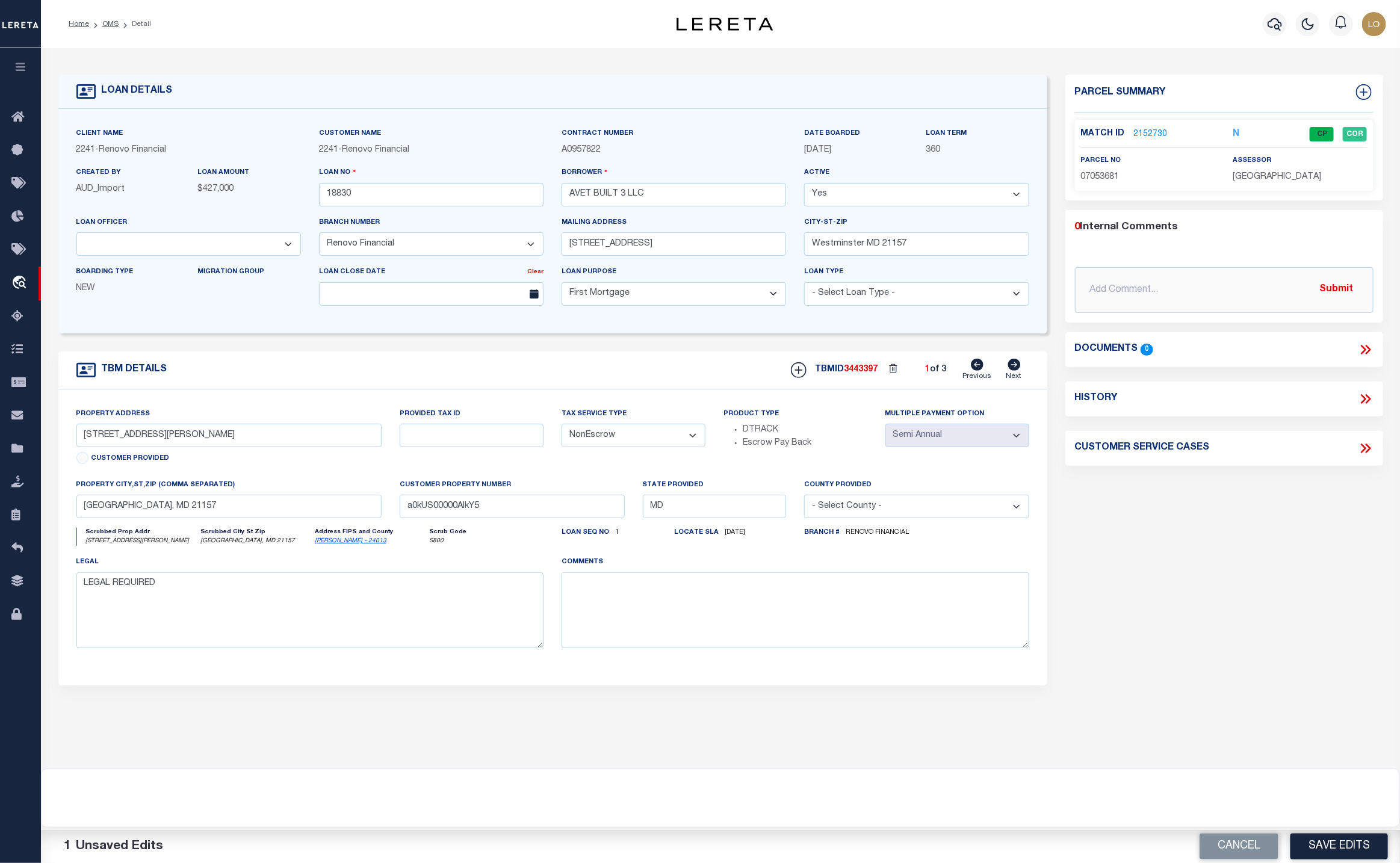
drag, startPoint x: 1177, startPoint y: 585, endPoint x: 993, endPoint y: 538, distance: 189.9
click at [1177, 585] on div "Parcel Summary Match ID 2152730 N parcel no 07053681 assessor 0" at bounding box center [1224, 404] width 336 height 658
click at [639, 446] on select "- Select Tax Service Type - Escrow NonEscrow" at bounding box center [633, 435] width 143 height 24
click at [561, 430] on select "- Select Tax Service Type - Escrow NonEscrow" at bounding box center [633, 435] width 143 height 24
click at [1361, 846] on button "Save Edits" at bounding box center [1338, 845] width 98 height 26
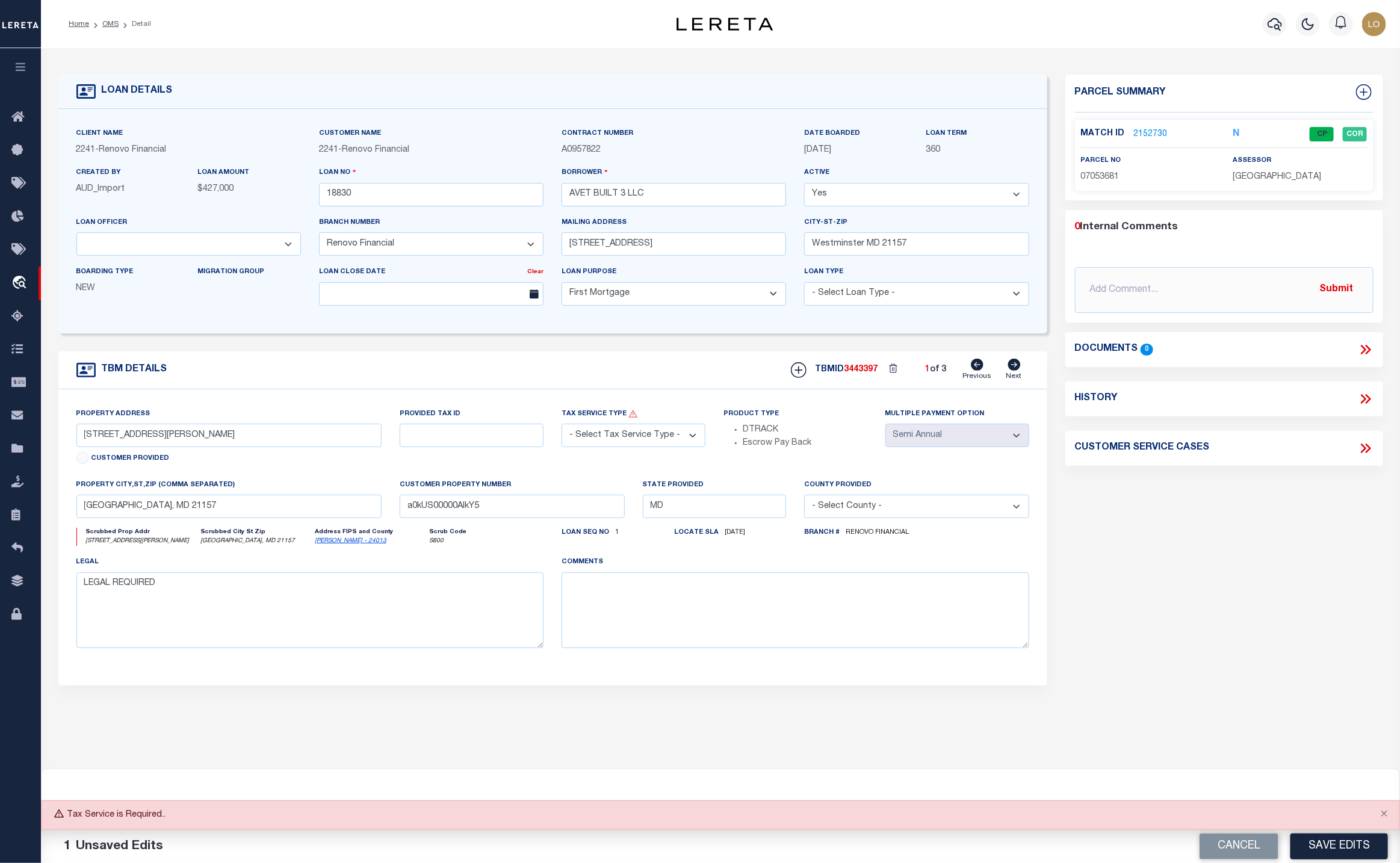
click at [647, 447] on select "- Select Tax Service Type - Escrow NonEscrow" at bounding box center [633, 435] width 143 height 24
click at [1244, 849] on button "Cancel" at bounding box center [1239, 845] width 79 height 26
select select "Escrow"
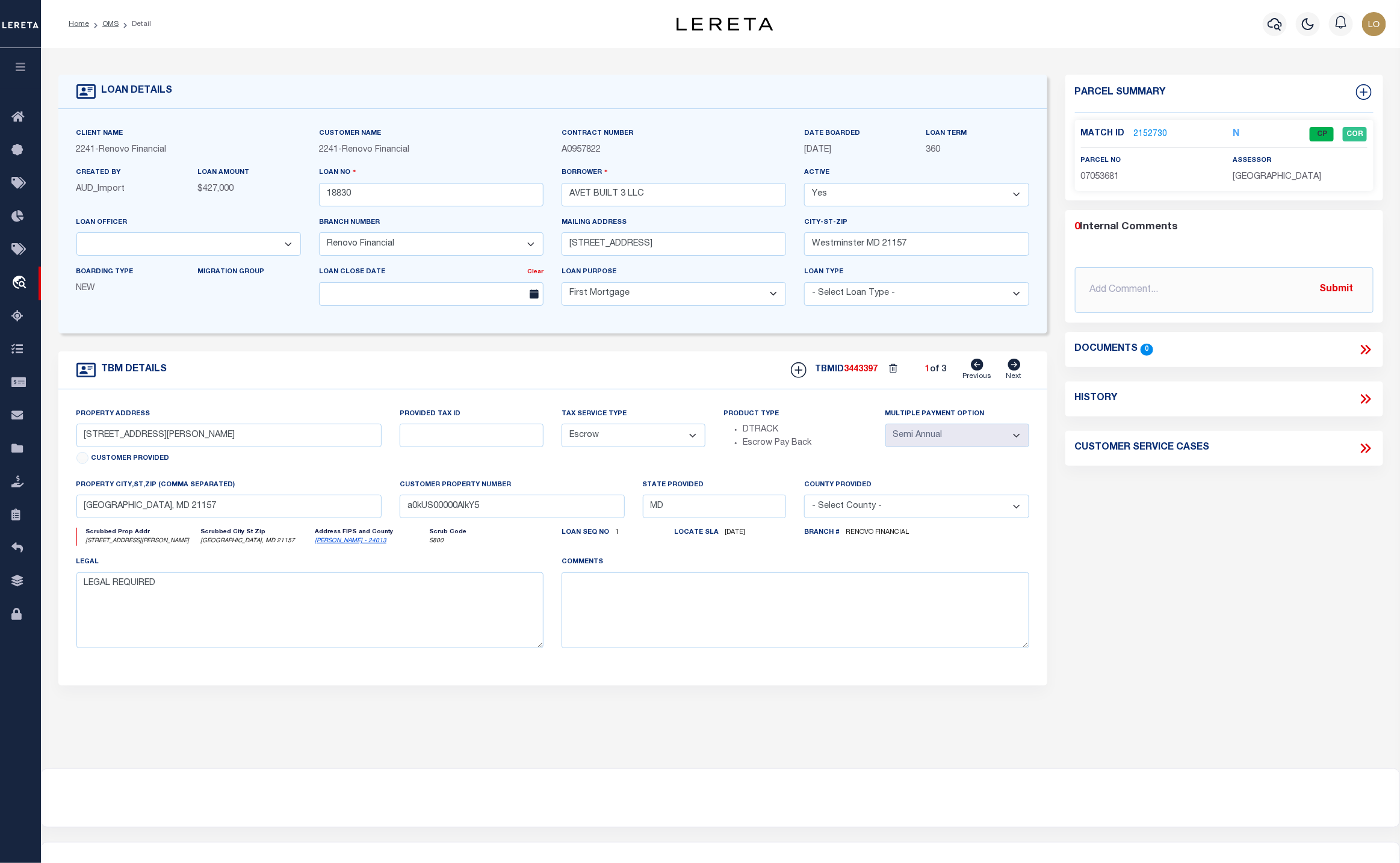
click at [1147, 128] on link "2152730" at bounding box center [1151, 135] width 33 height 12
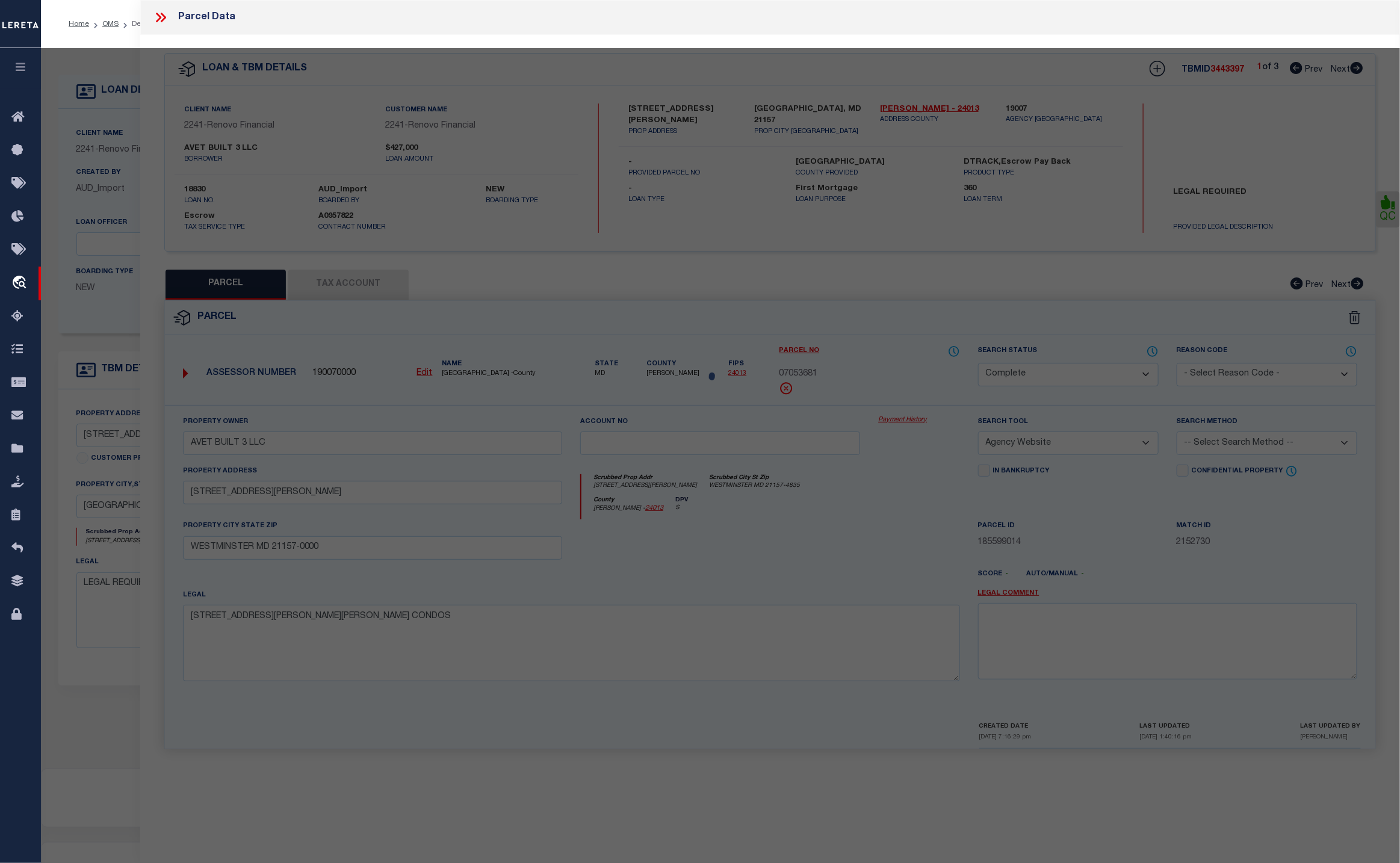
select select "AS"
select select
checkbox input "false"
select select "CP"
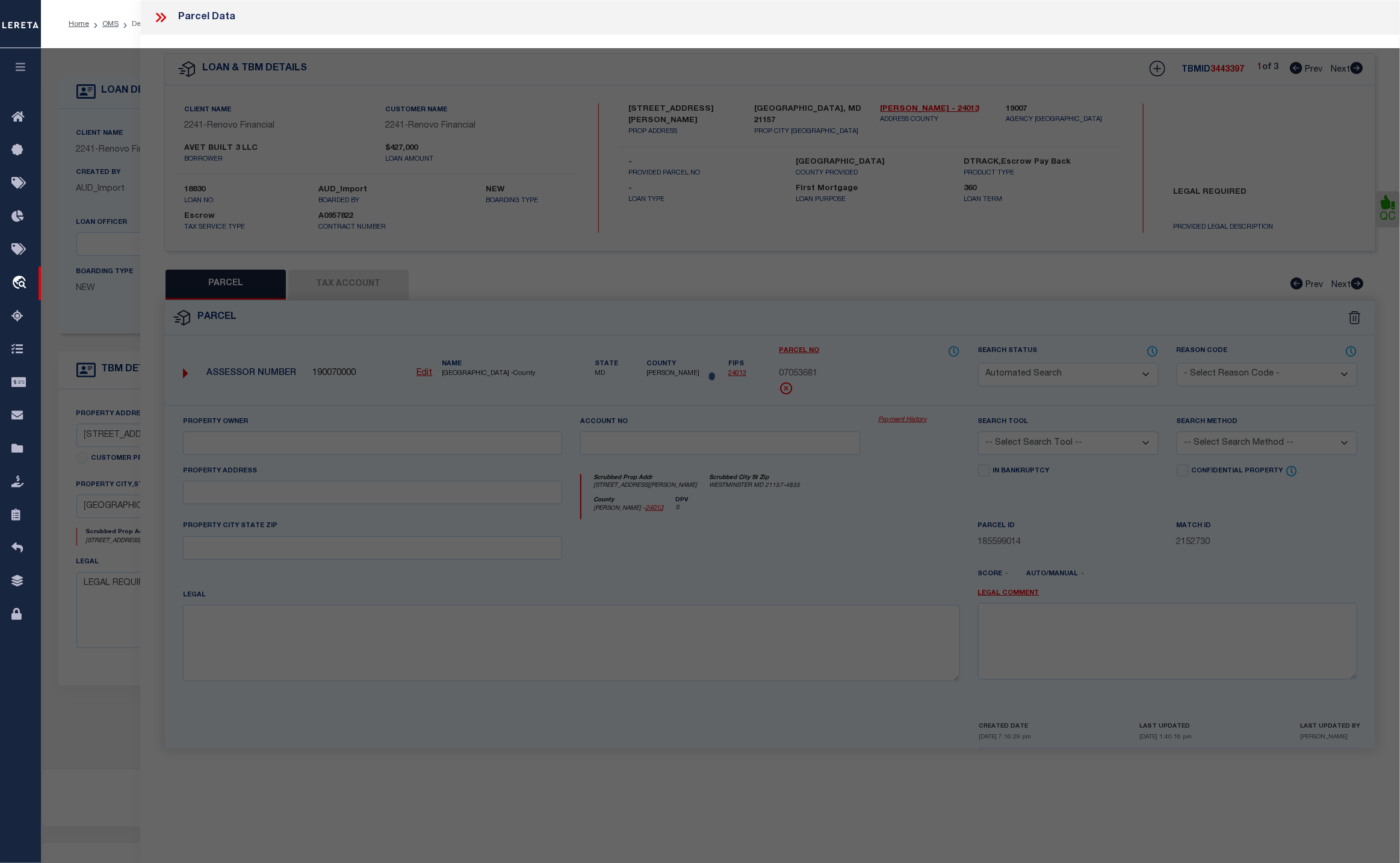
type input "AVET BUILT 3 LLC"
select select "AGW"
select select
type input "46 JOHN ST UNIT: 46"
type input "WESTMINSTER MD 21157-0000"
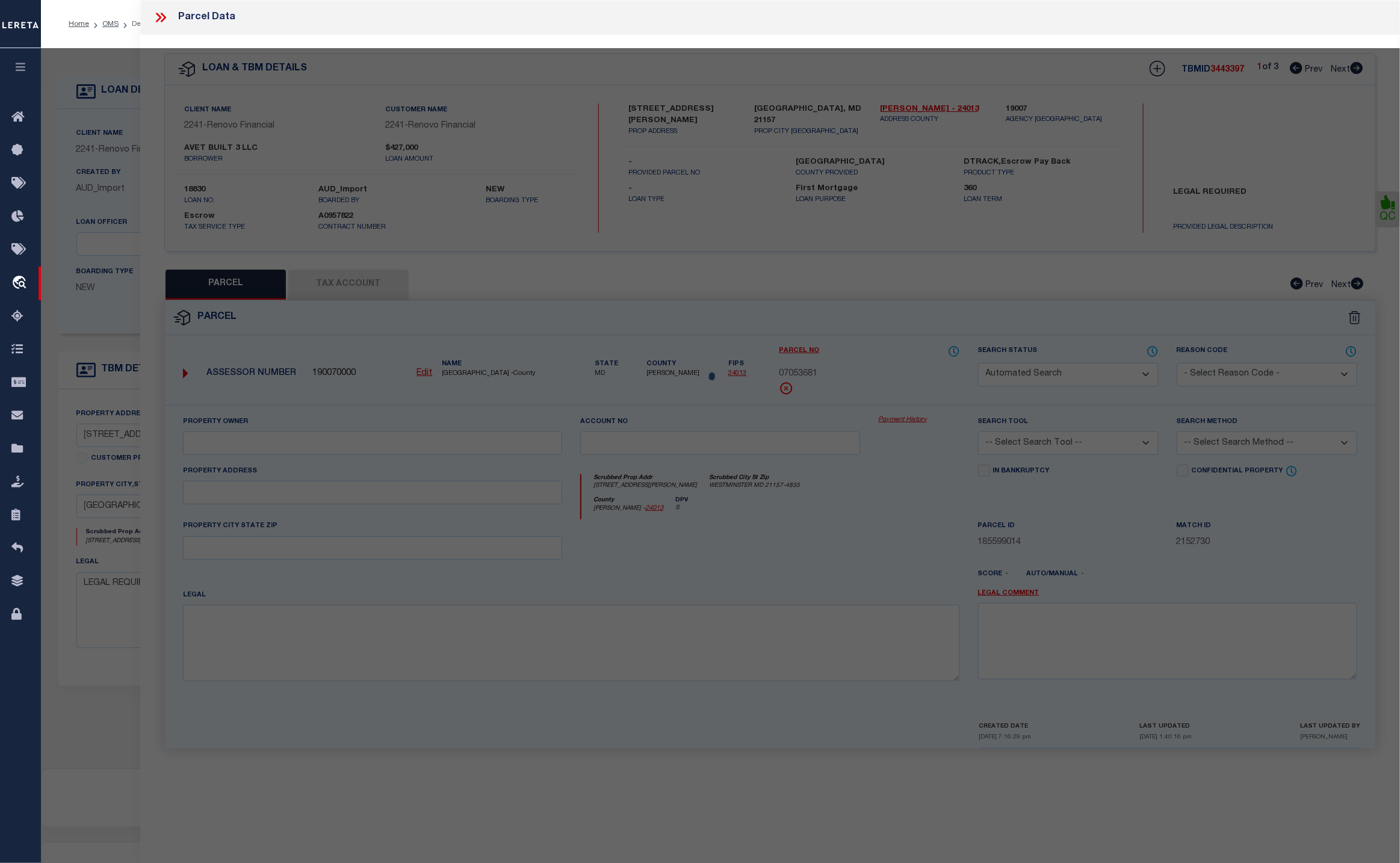
type textarea "UNIT 46 46 JOHN ST 49-28/32 JOHN STREET CONDOS"
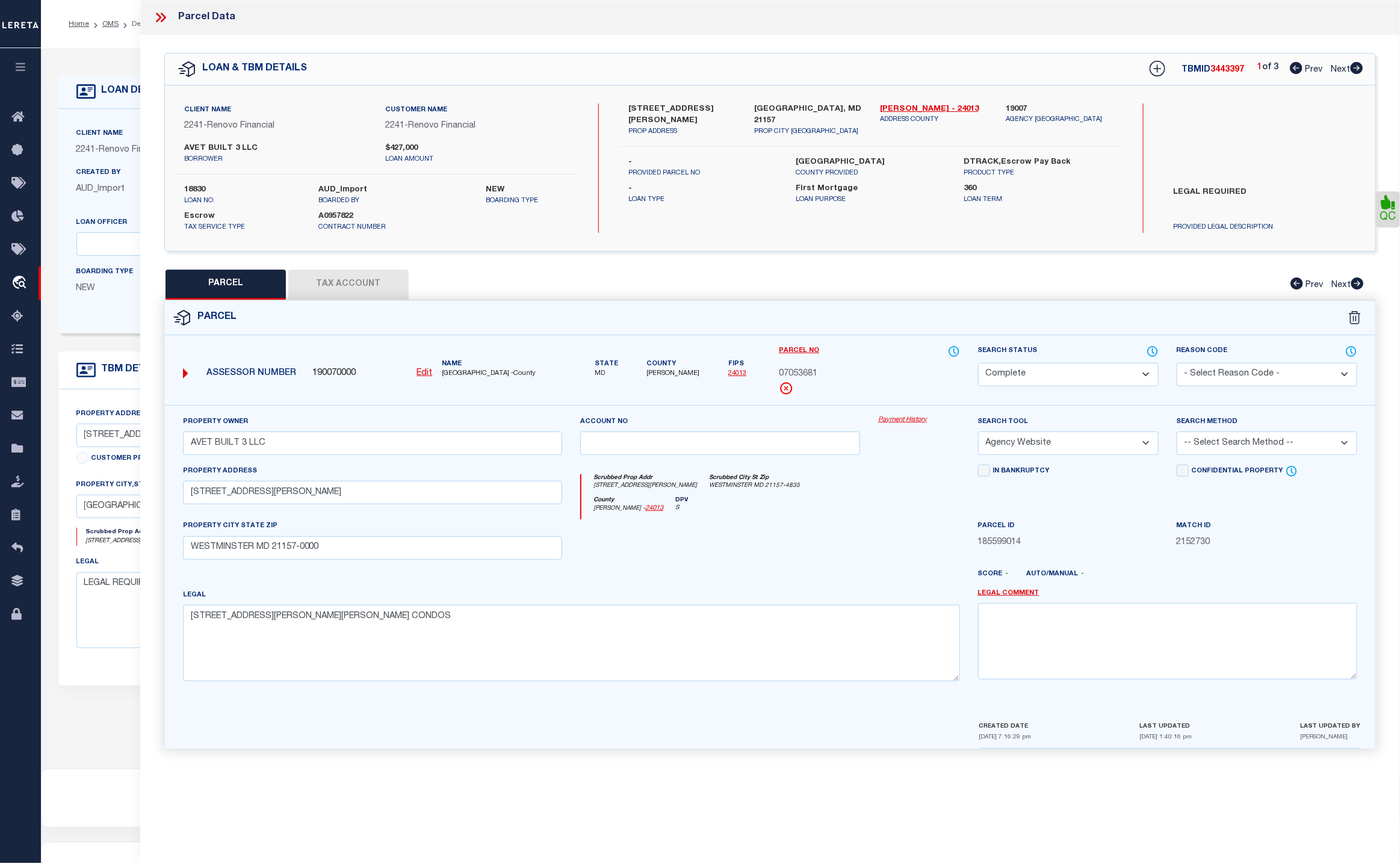
click at [913, 419] on link "Payment History" at bounding box center [919, 421] width 81 height 11
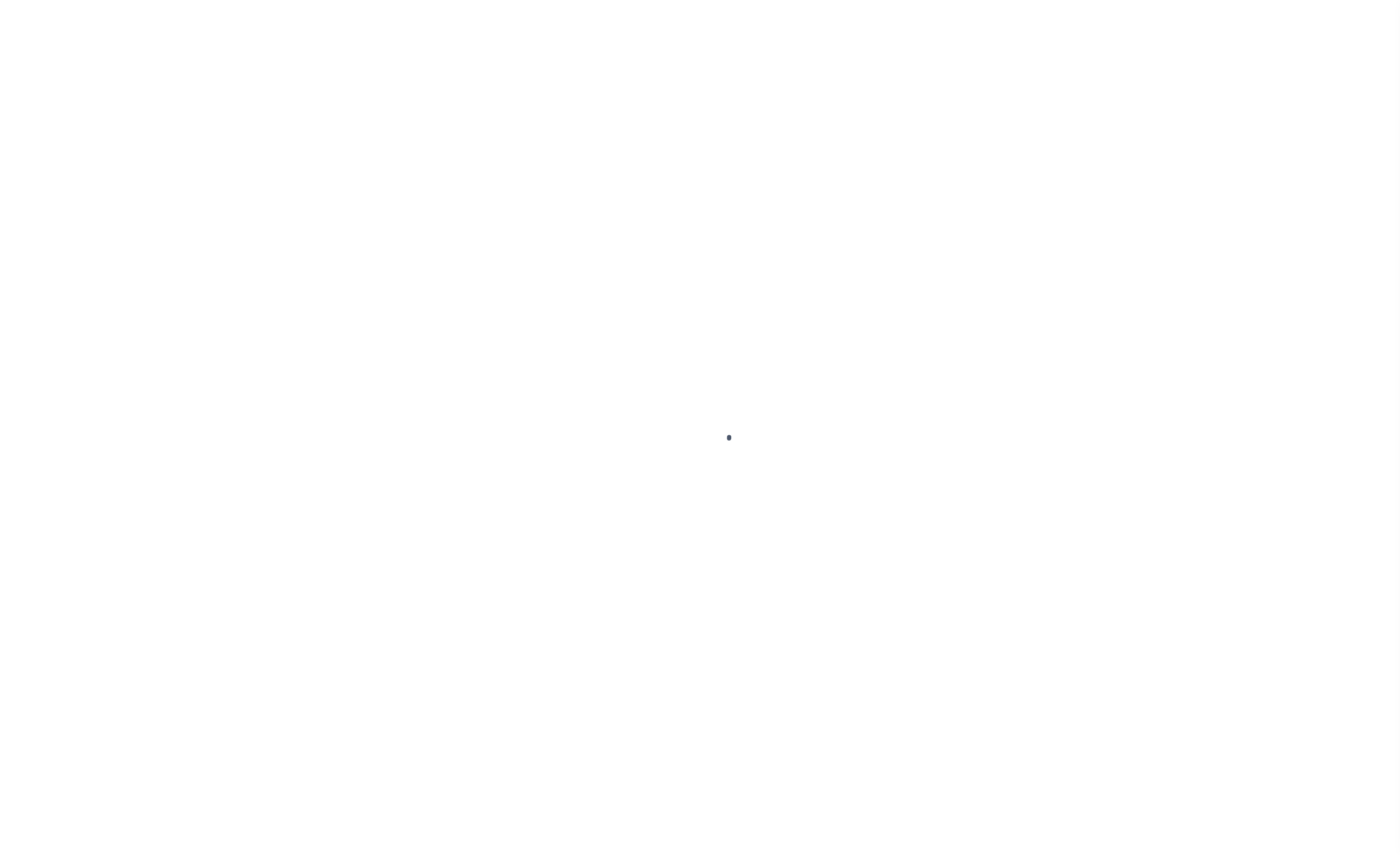
type input "18830"
type input "AVET BUILT 3 LLC"
select select
type input "544 Old Westminster Pike"
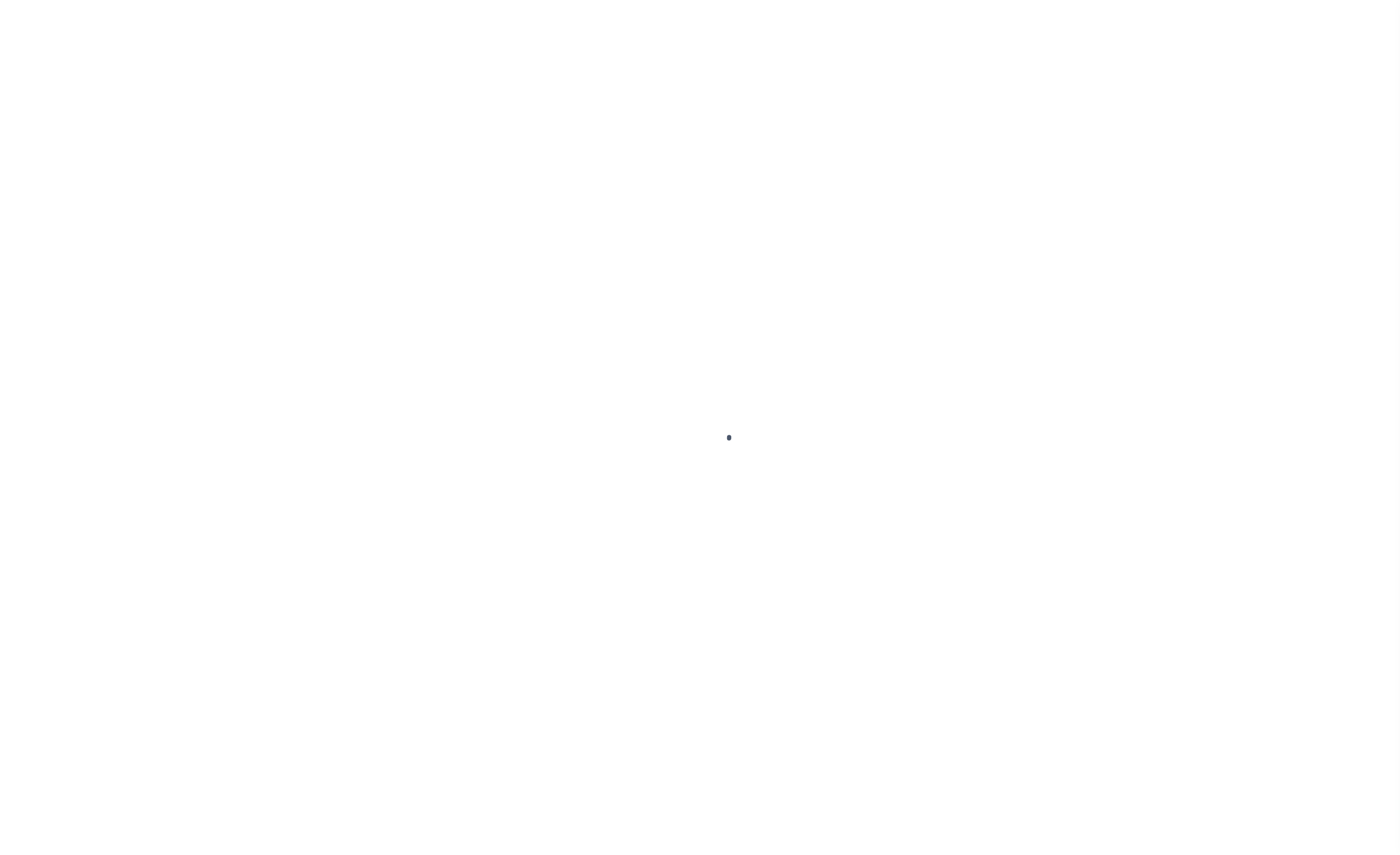
type input "Westminster MD 21157"
select select "10"
select select "Escrow"
select select "14701"
select select "25066"
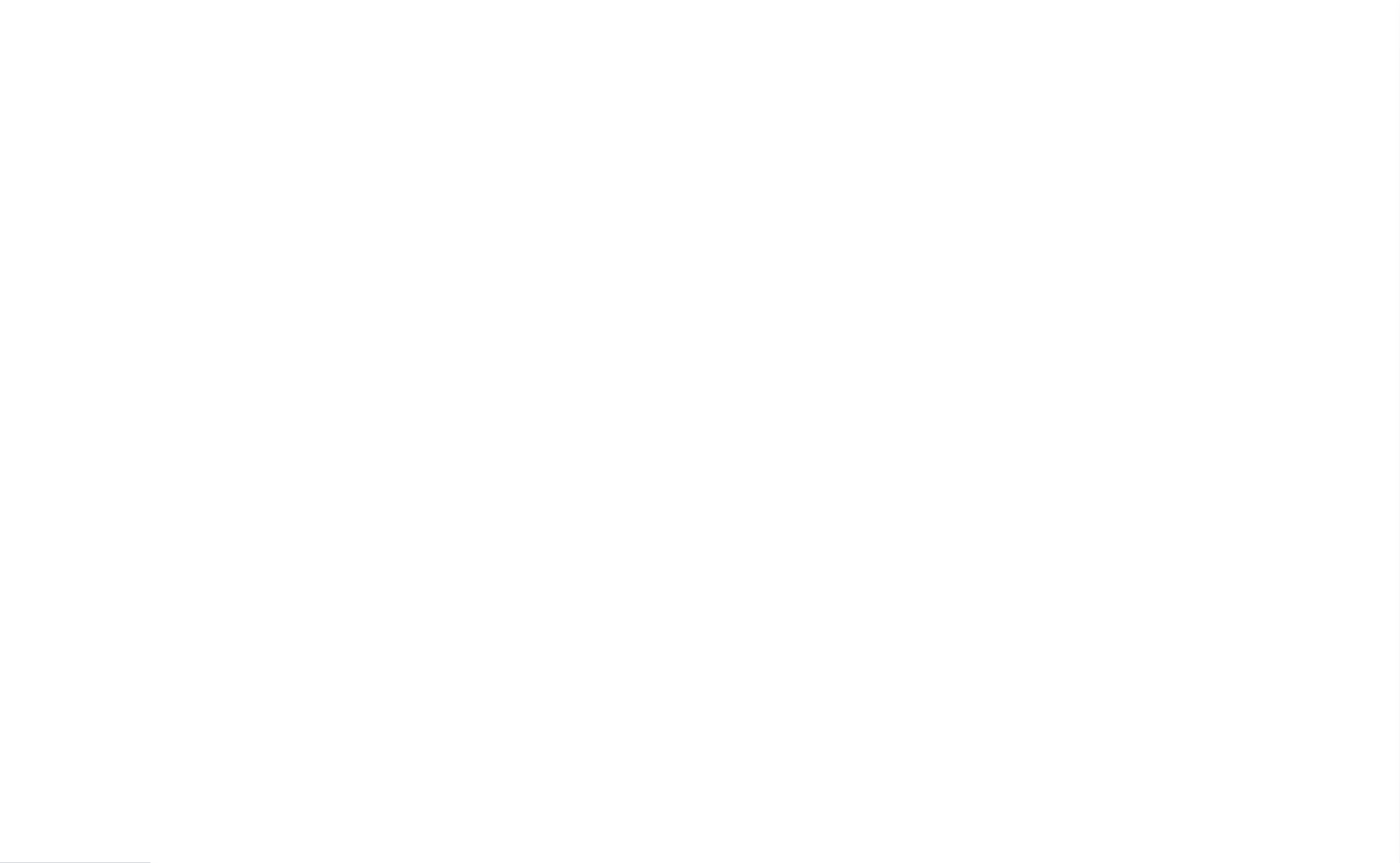
type input "46 John Street"
select select "2"
type input "Westminster, MD 21157"
type input "a0kUS00000AIkY5"
type input "MD"
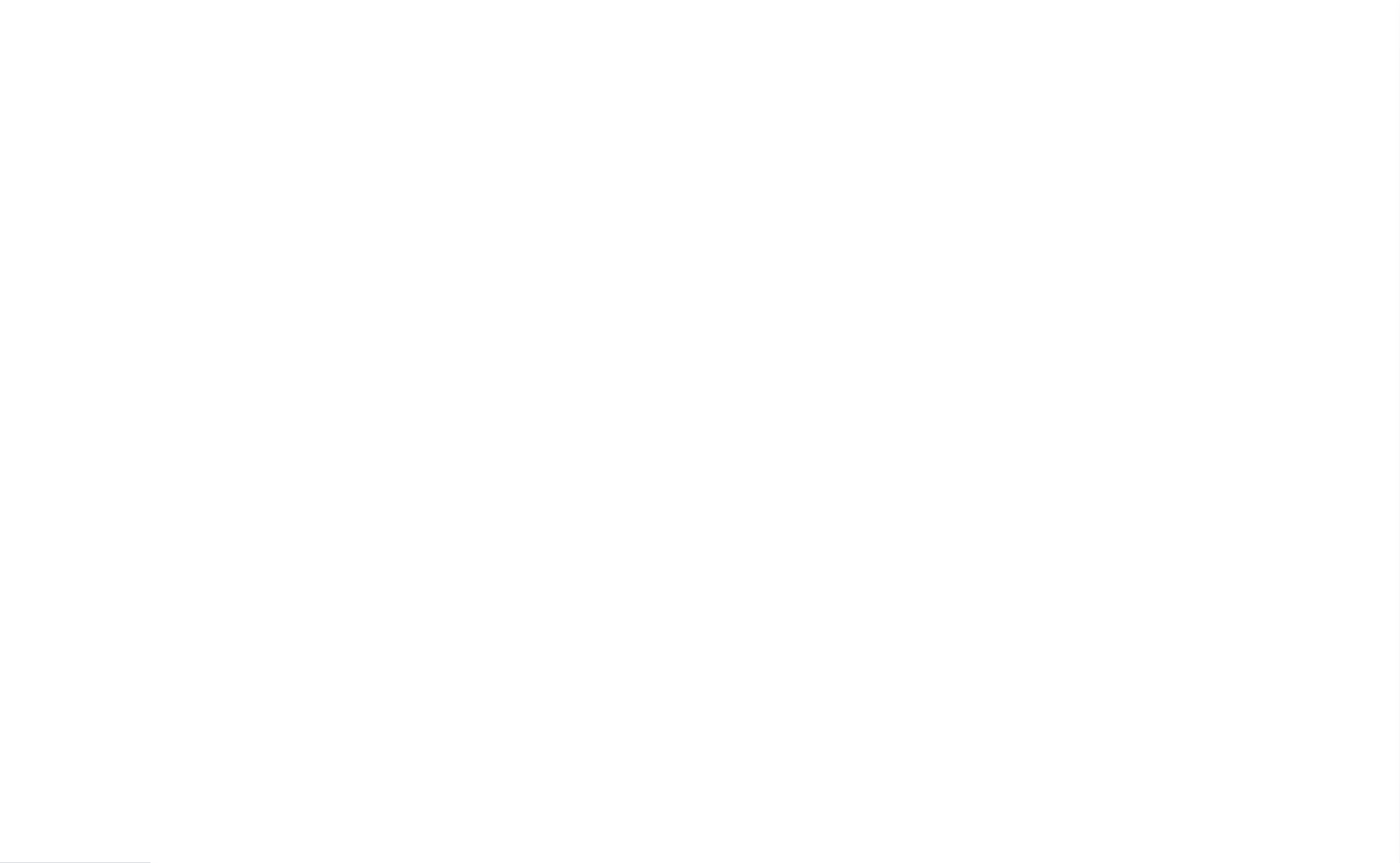
select select
type textarea "LEGAL REQUIRED"
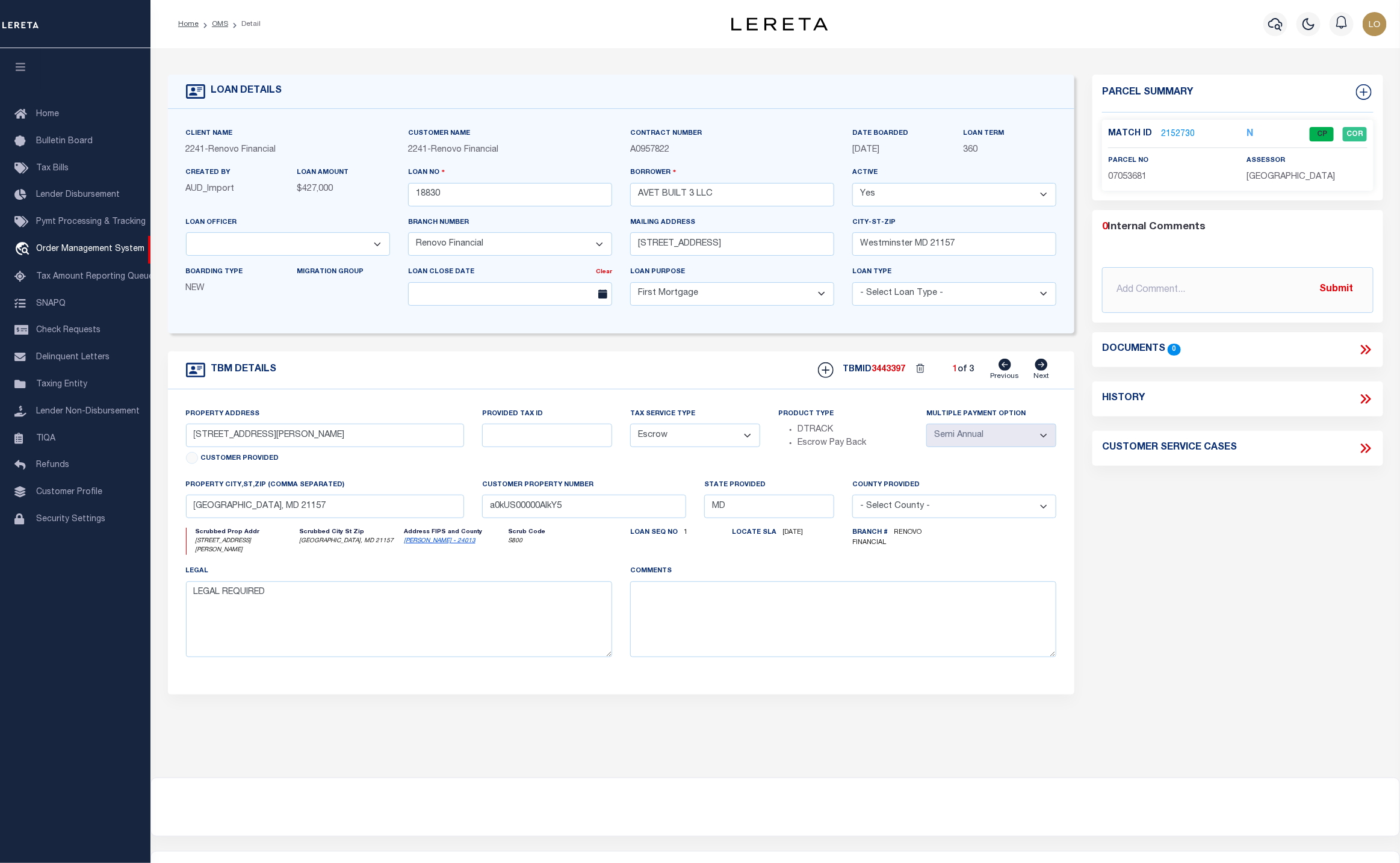
click at [1191, 130] on link "2152730" at bounding box center [1177, 135] width 33 height 12
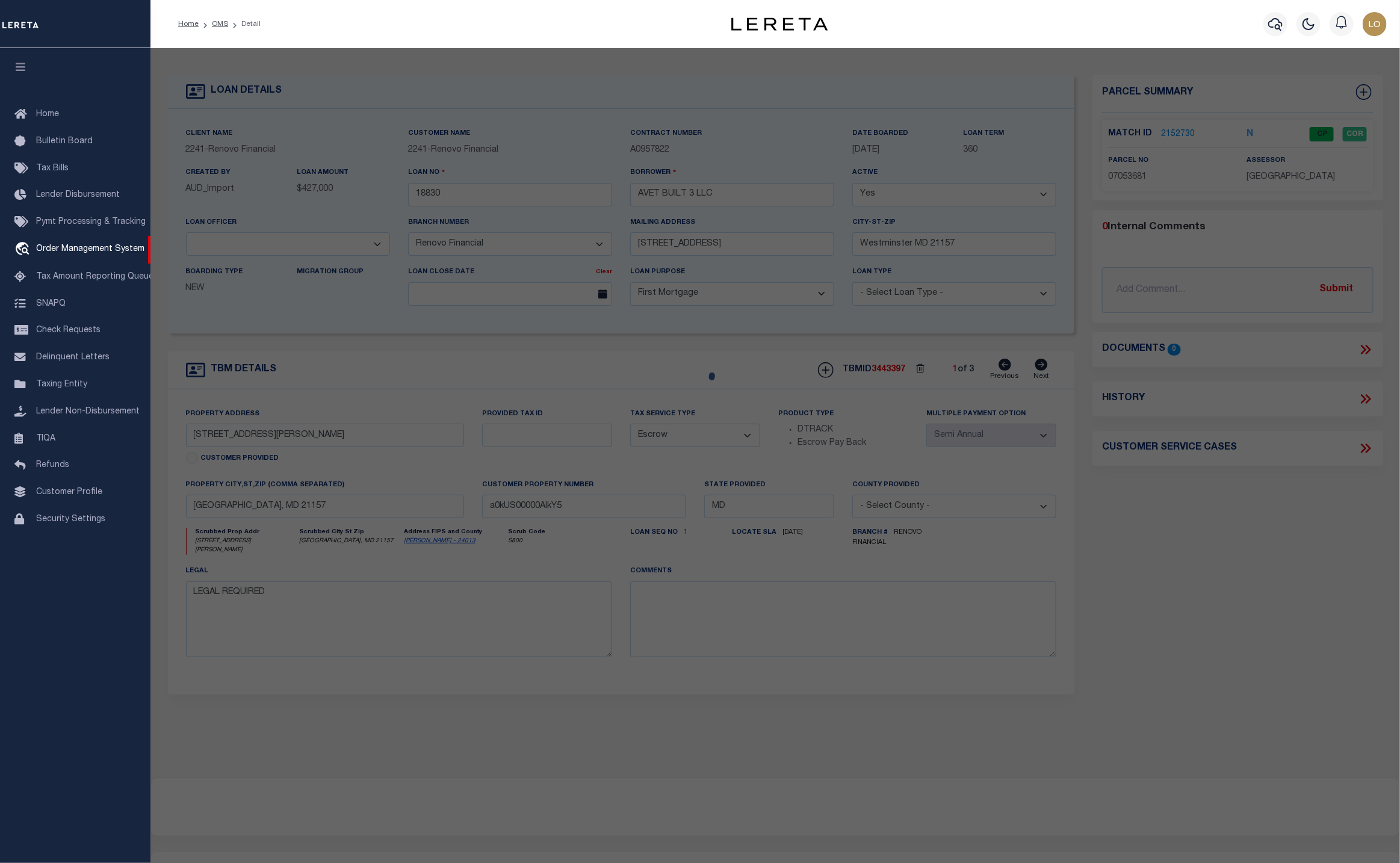
select select "AS"
select select
checkbox input "false"
select select "CP"
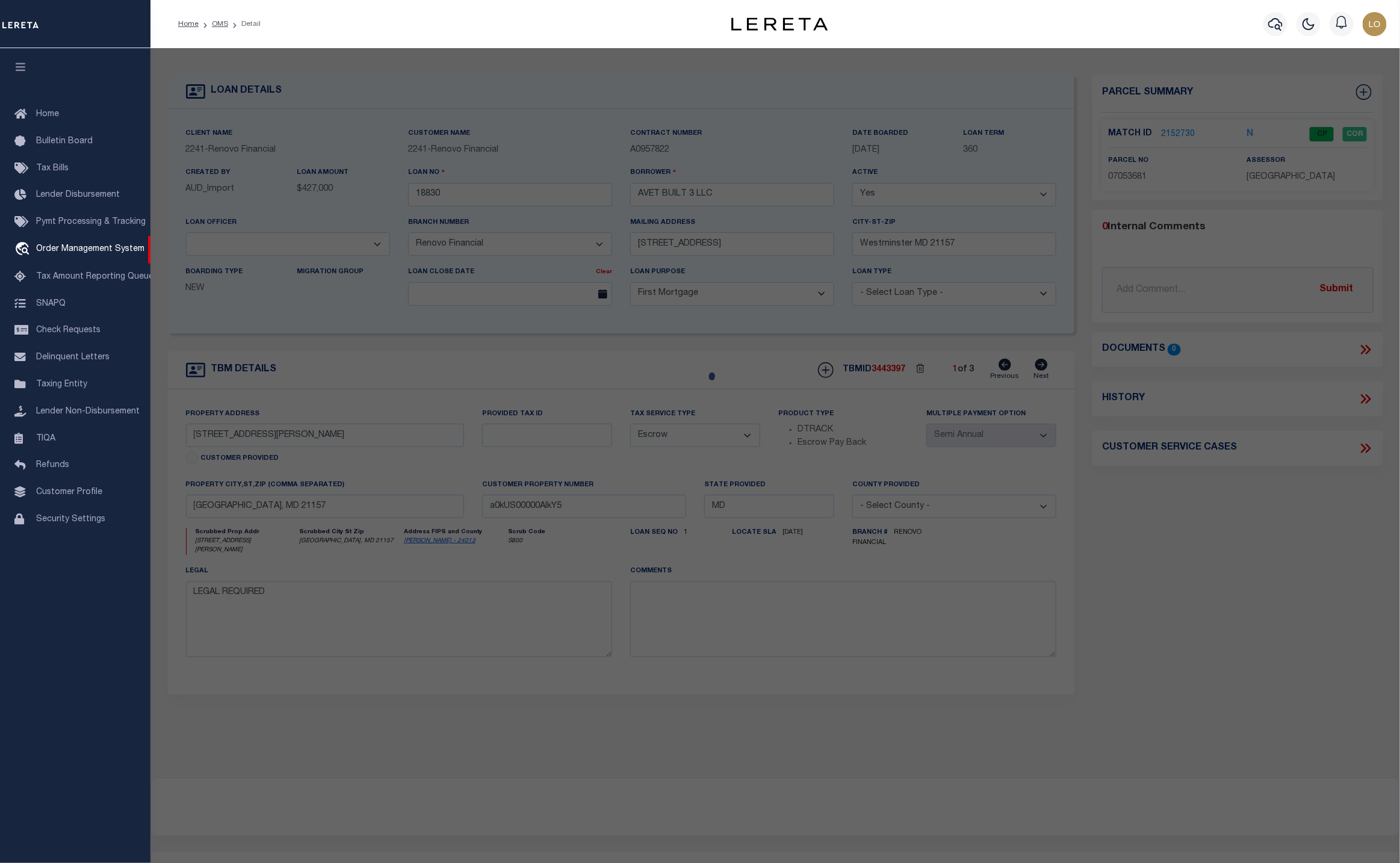
type input "AVET BUILT 3 LLC"
select select "AGW"
select select
type input "46 JOHN ST UNIT: 46"
type input "WESTMINSTER MD 21157-0000"
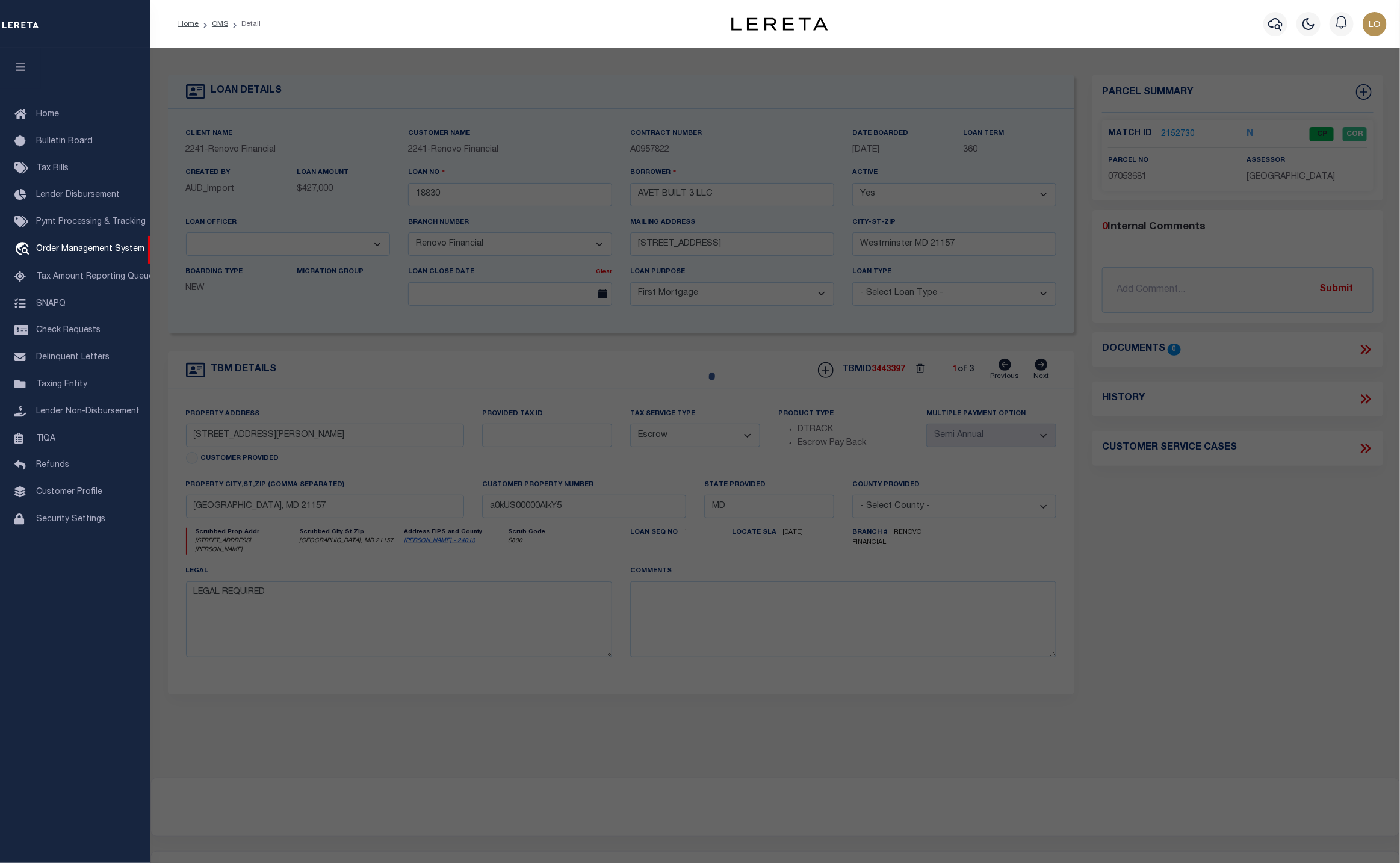
type textarea "UNIT 46 46 JOHN ST 49-28/32 JOHN STREET CONDOS"
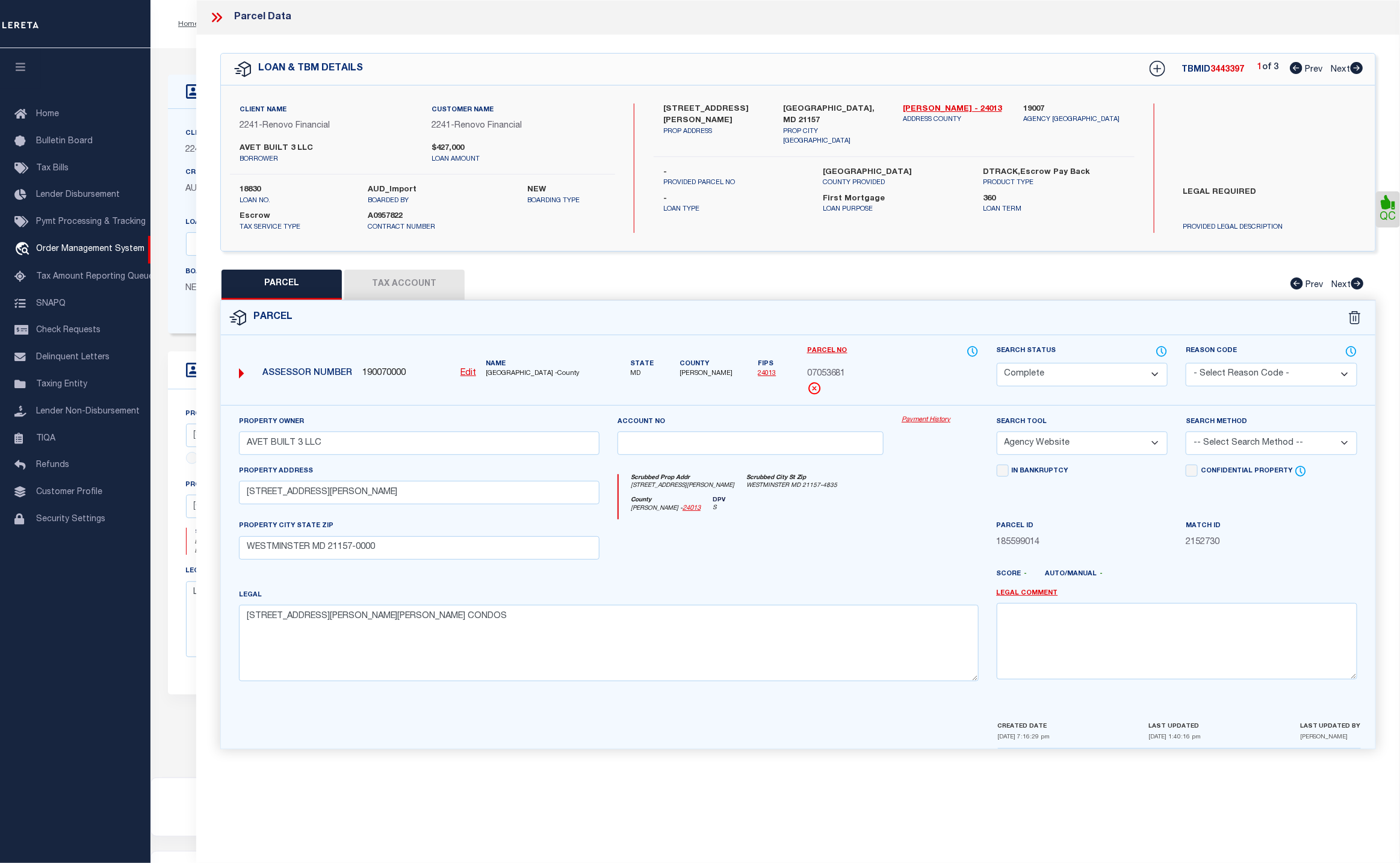
click at [894, 313] on div "Parcel" at bounding box center [798, 318] width 1154 height 34
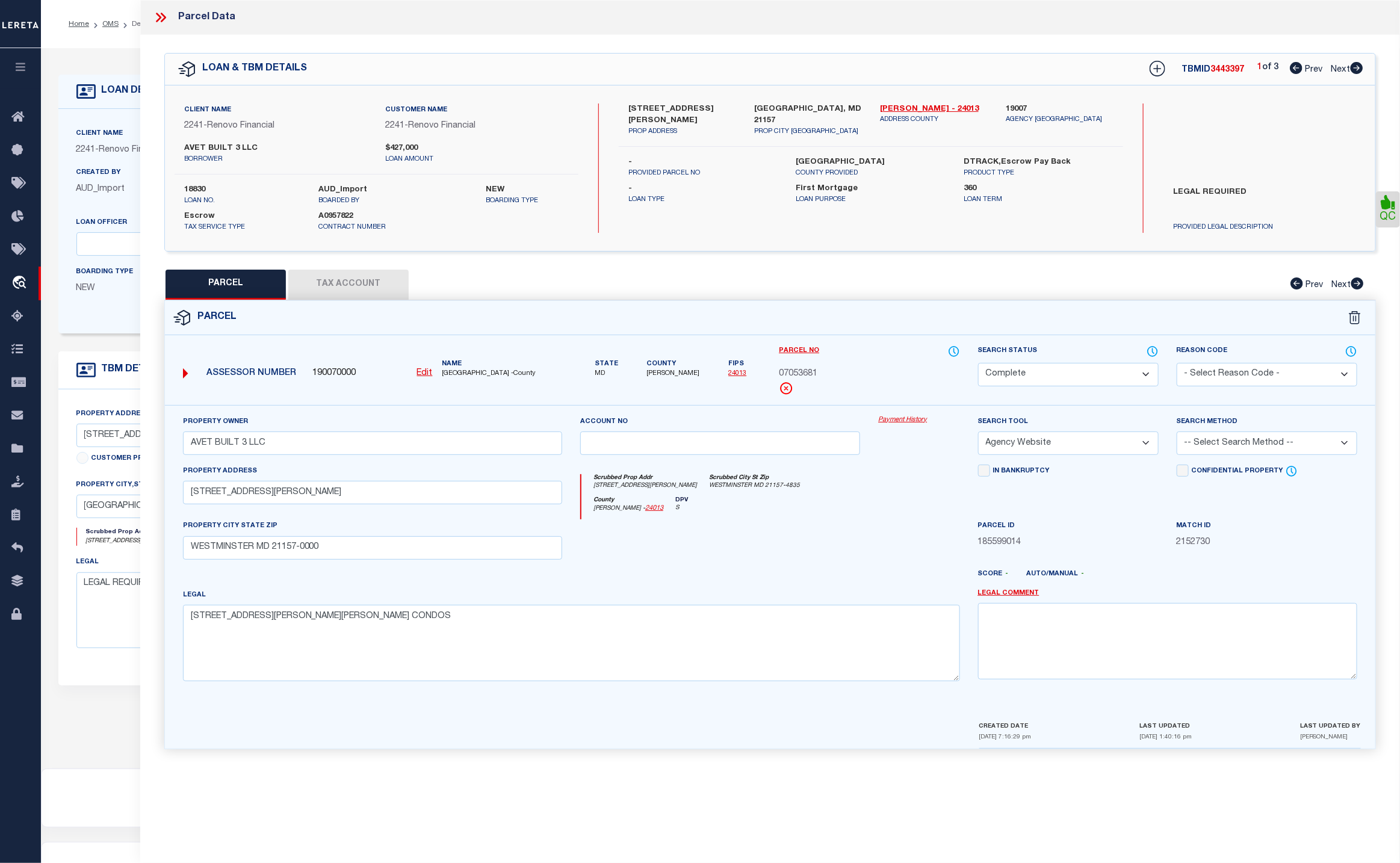
click at [150, 18] on div "Parcel Data" at bounding box center [770, 18] width 1260 height 35
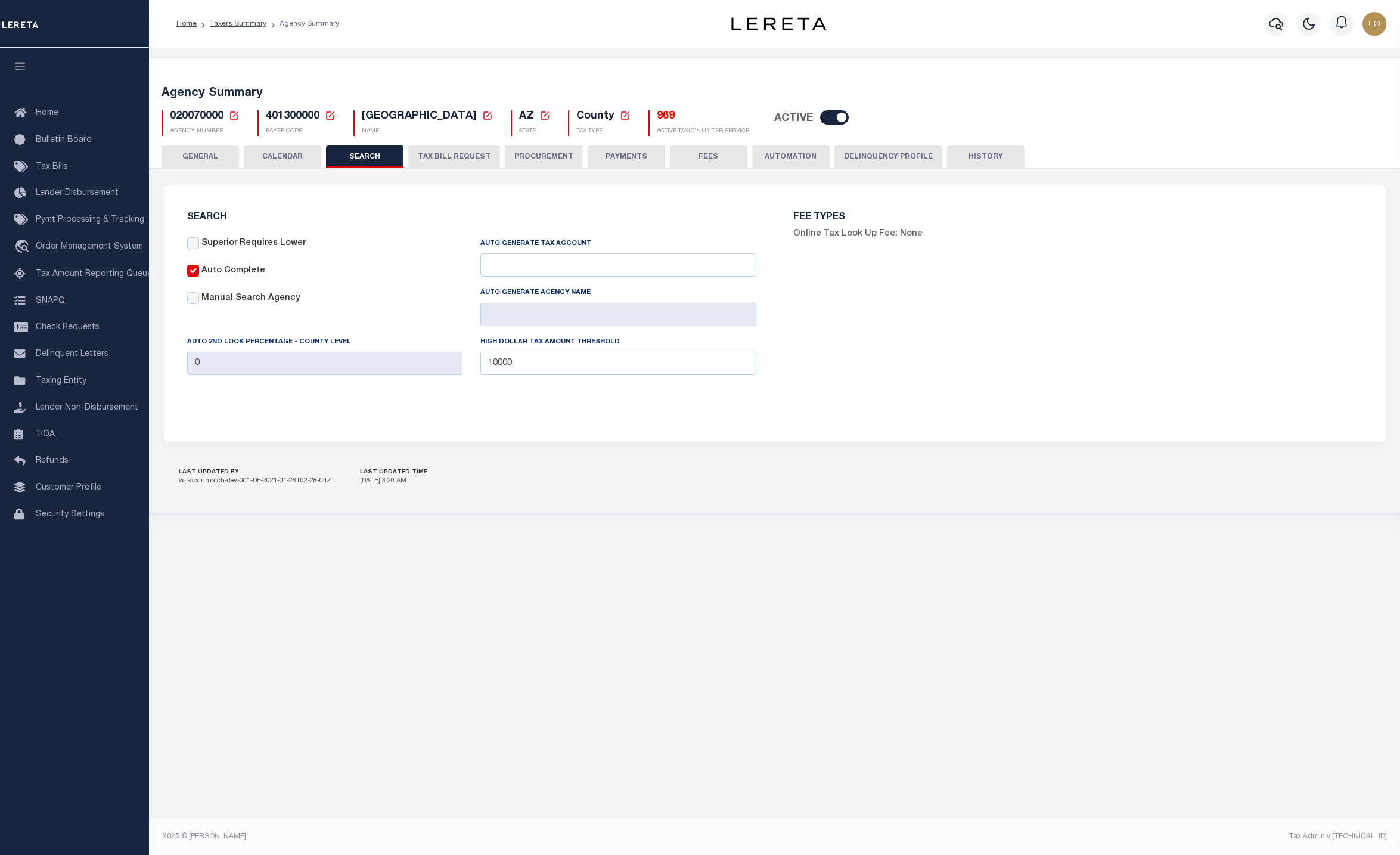
click at [206, 166] on button "GENERAL" at bounding box center [200, 157] width 78 height 23
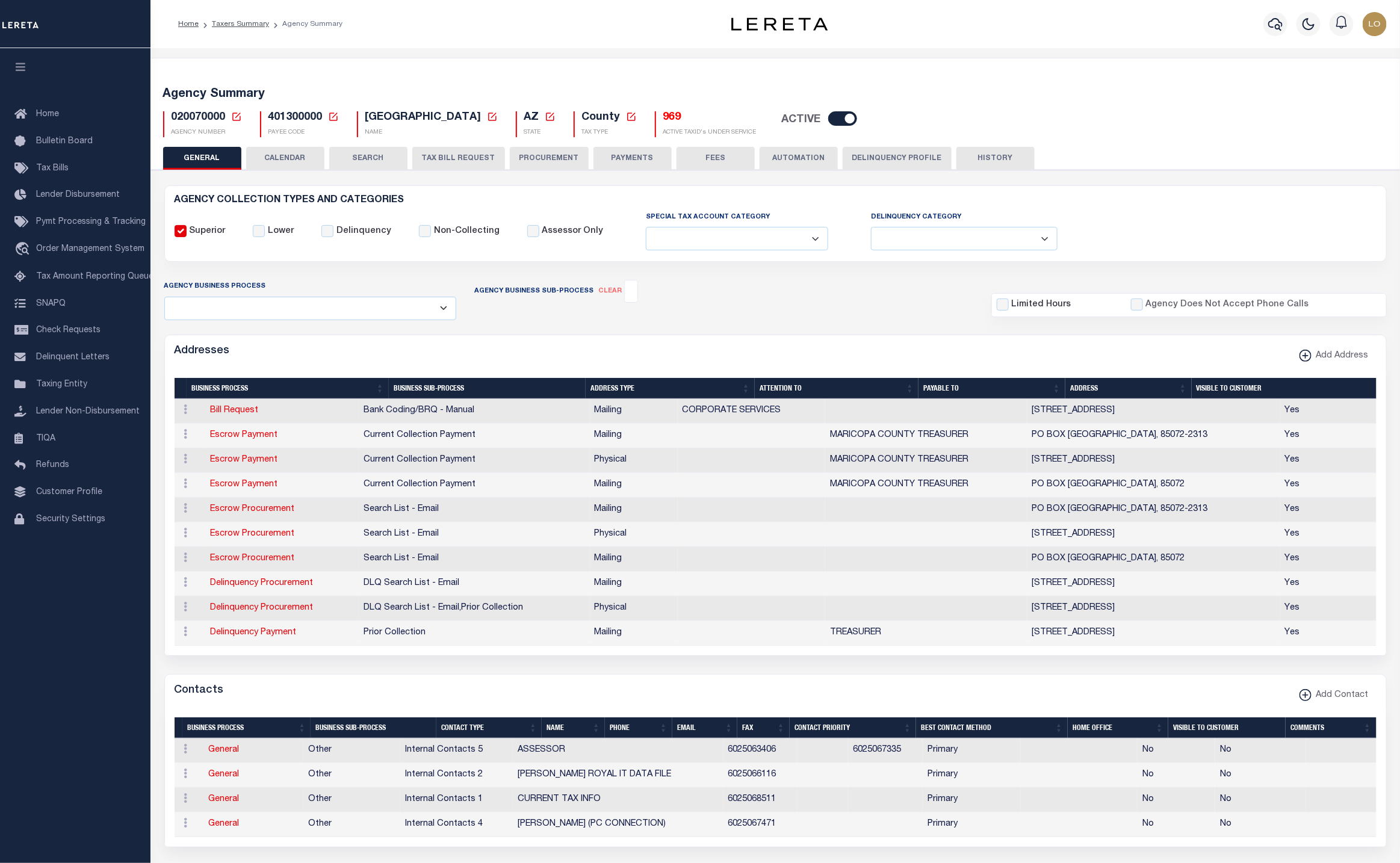
click at [281, 159] on button "CALENDAR" at bounding box center [285, 158] width 78 height 23
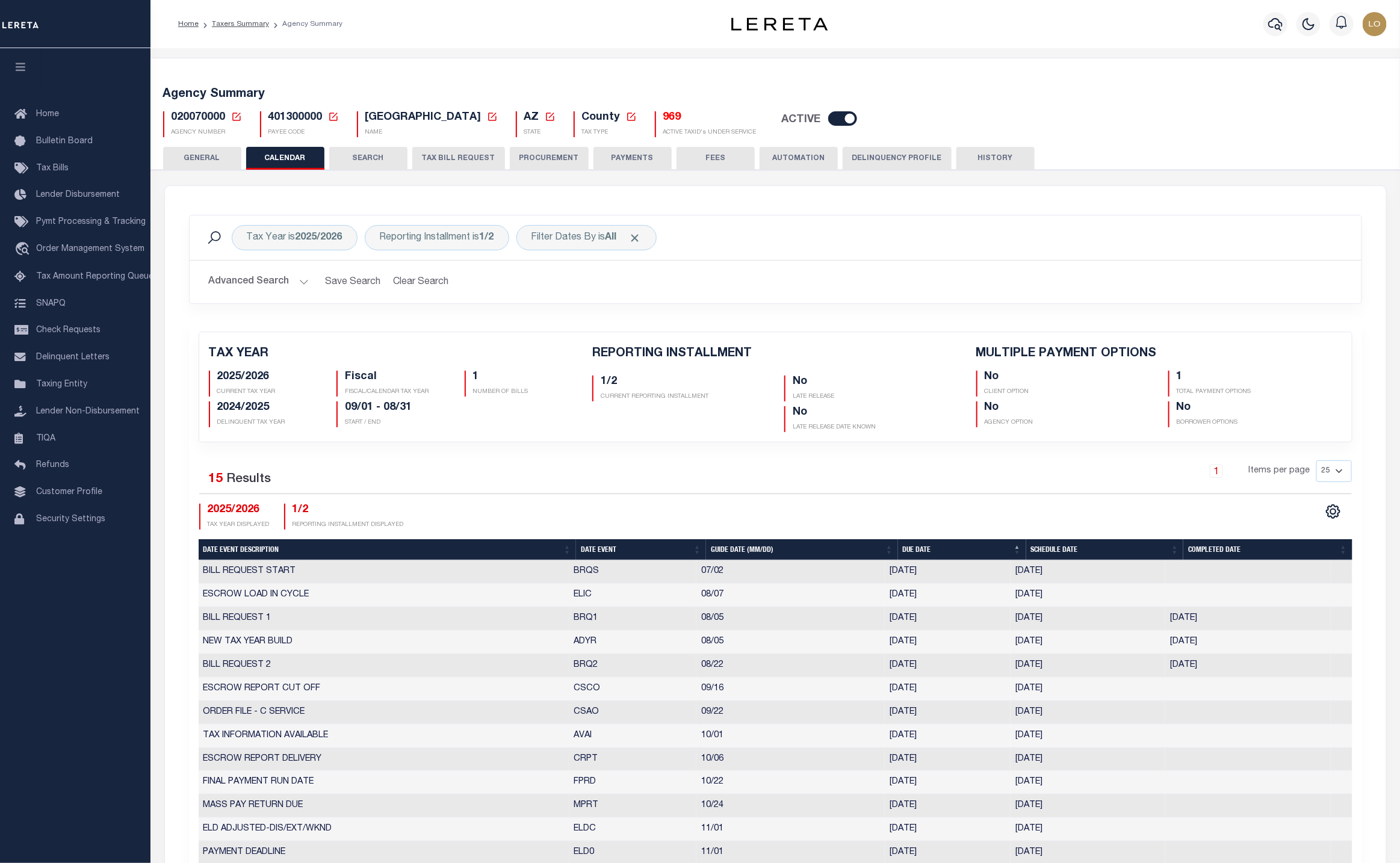
checkbox input "false"
type input "1"
drag, startPoint x: 372, startPoint y: 161, endPoint x: 401, endPoint y: 574, distance: 414.0
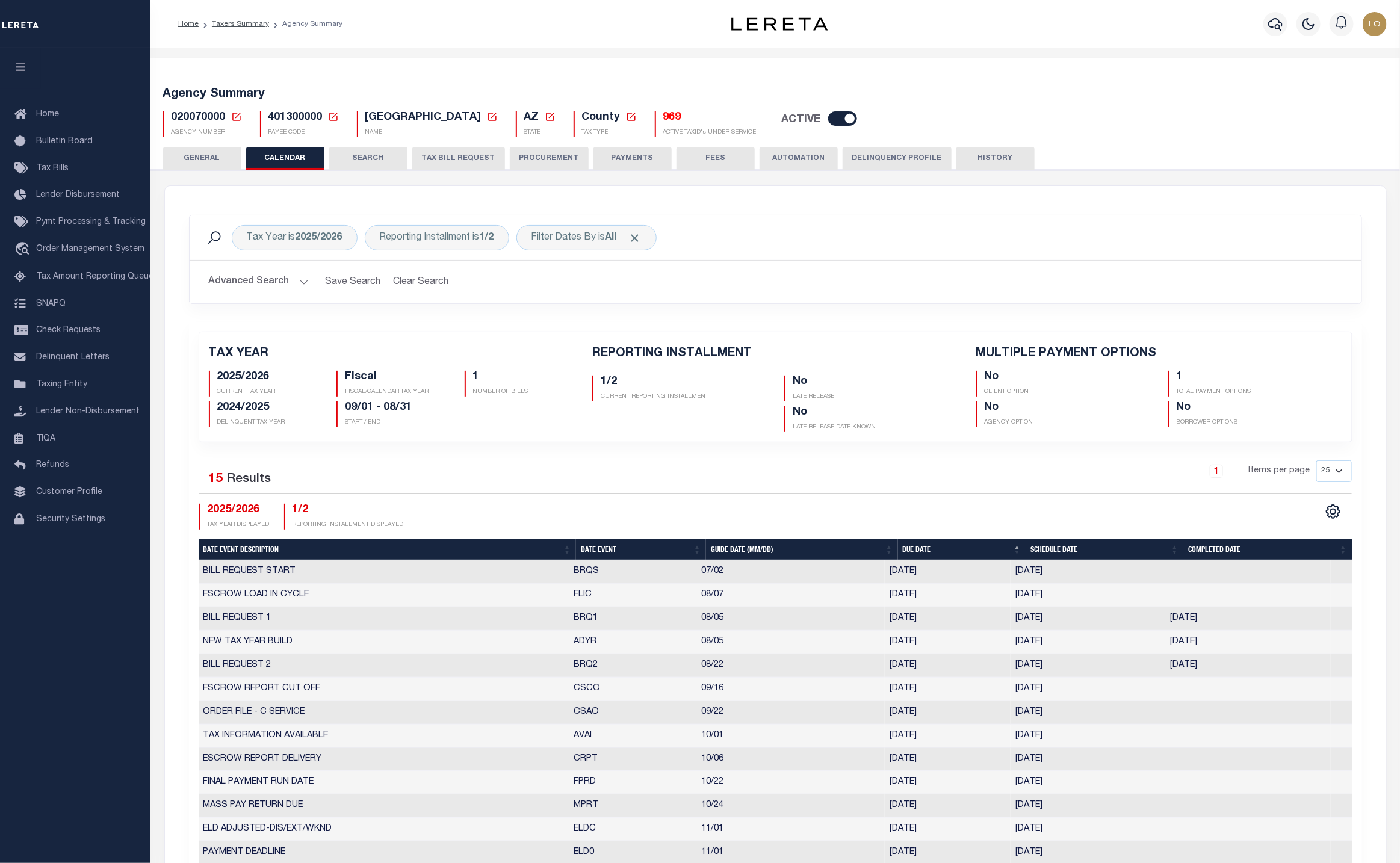
click at [372, 161] on button "SEARCH" at bounding box center [368, 158] width 78 height 23
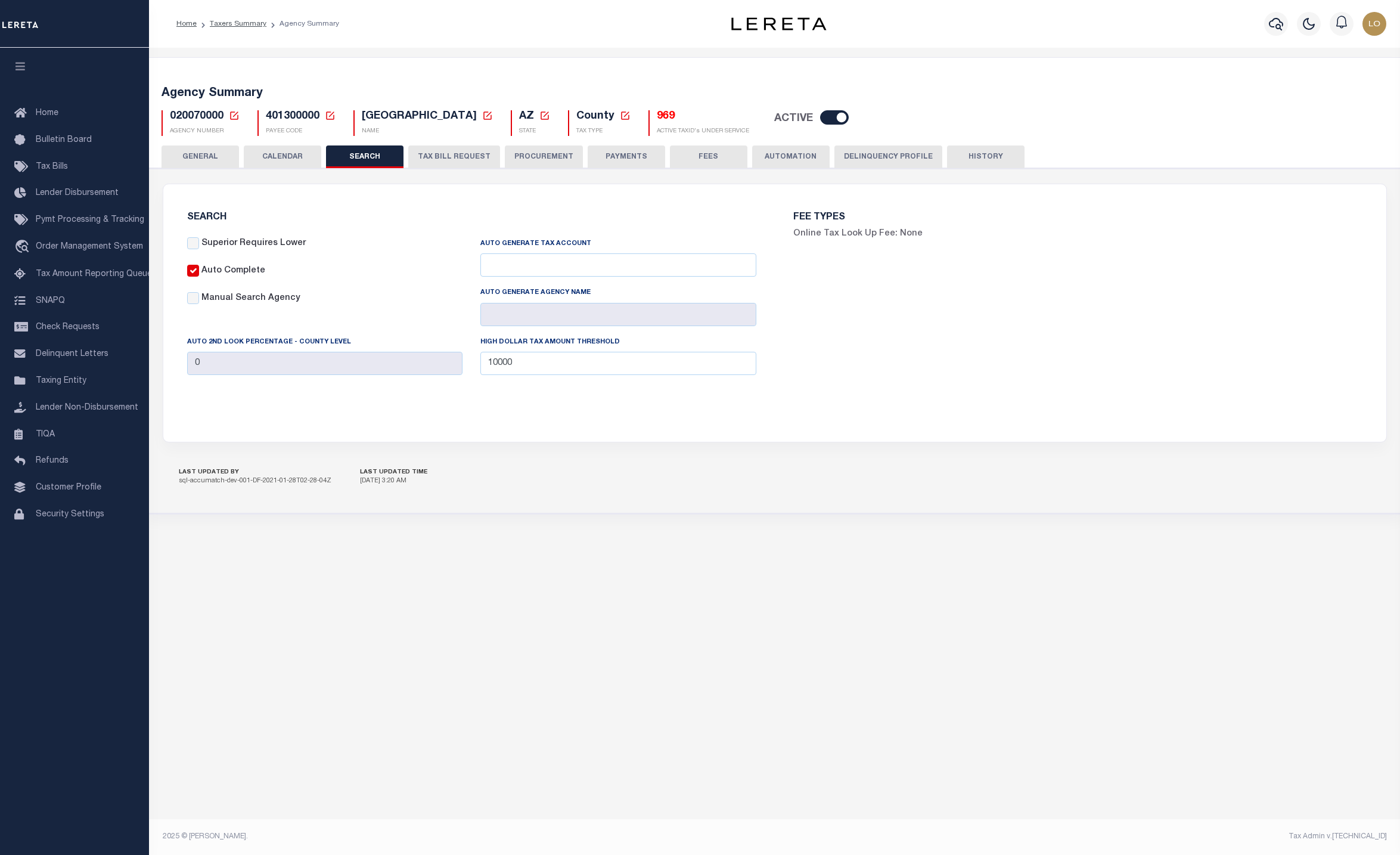
click at [280, 153] on button "CALENDAR" at bounding box center [282, 157] width 78 height 23
